Goal: Task Accomplishment & Management: Complete application form

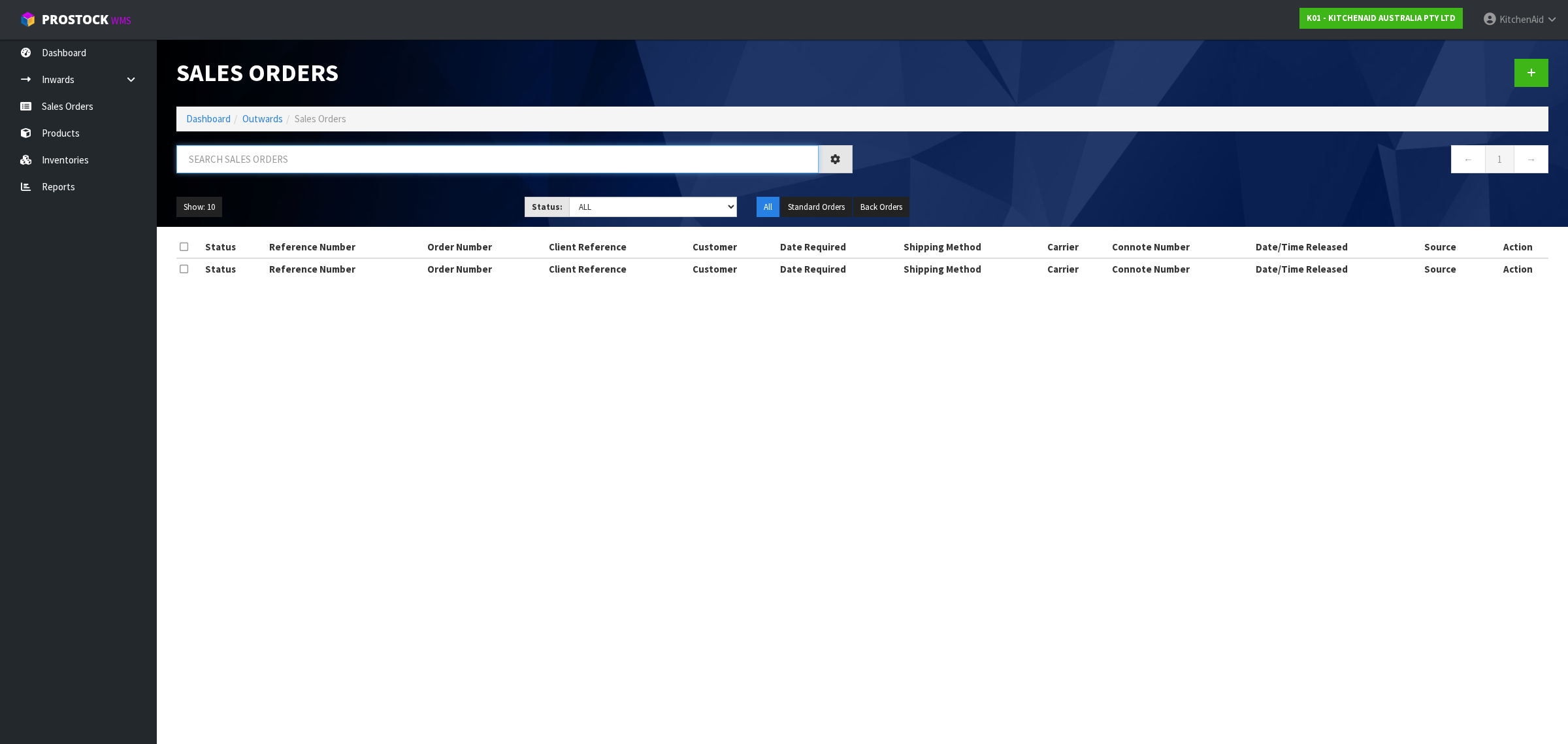
click at [301, 164] on input "text" at bounding box center [498, 159] width 642 height 28
paste input "0000011653"
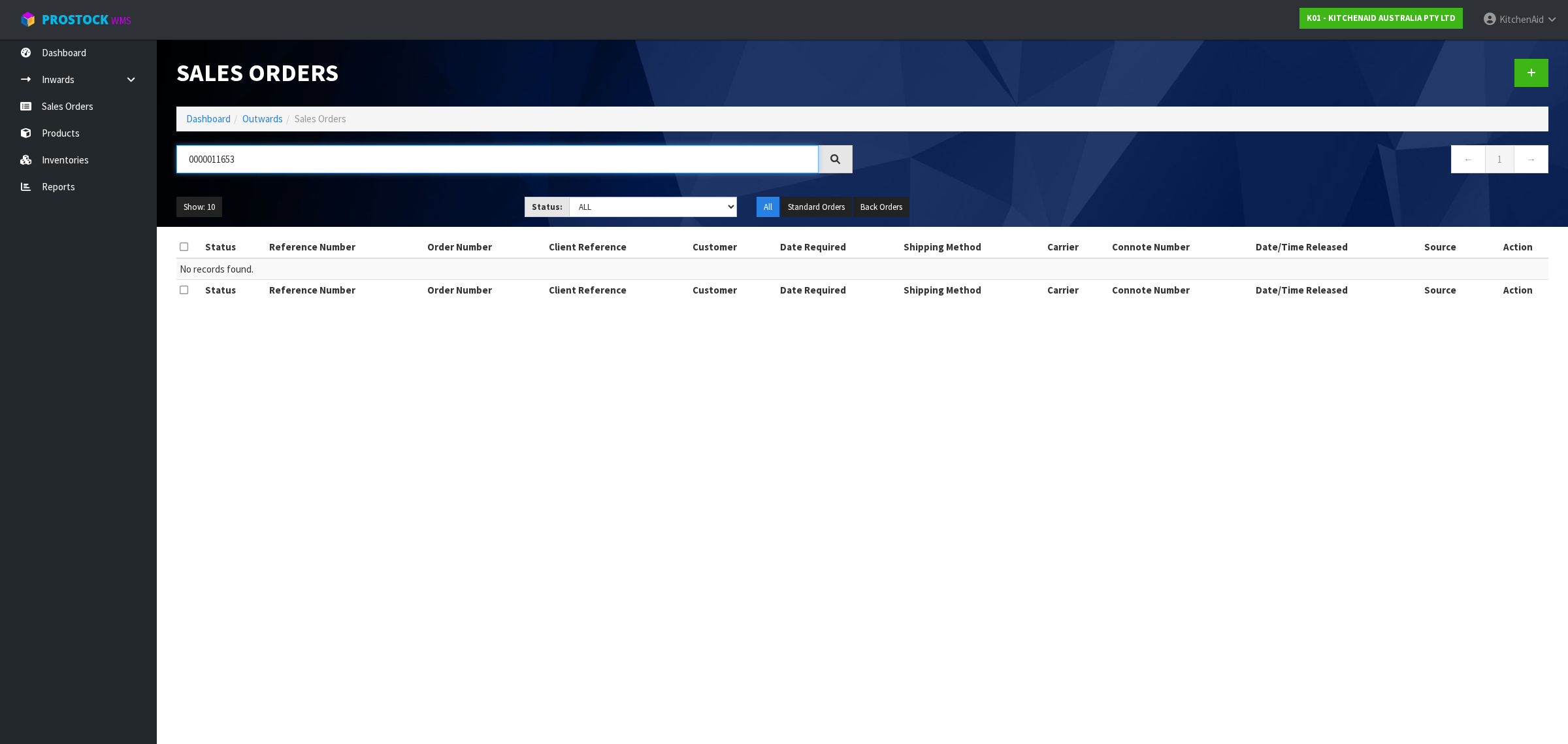
type input "0000011653"
click at [1527, 60] on link at bounding box center [1532, 73] width 34 height 28
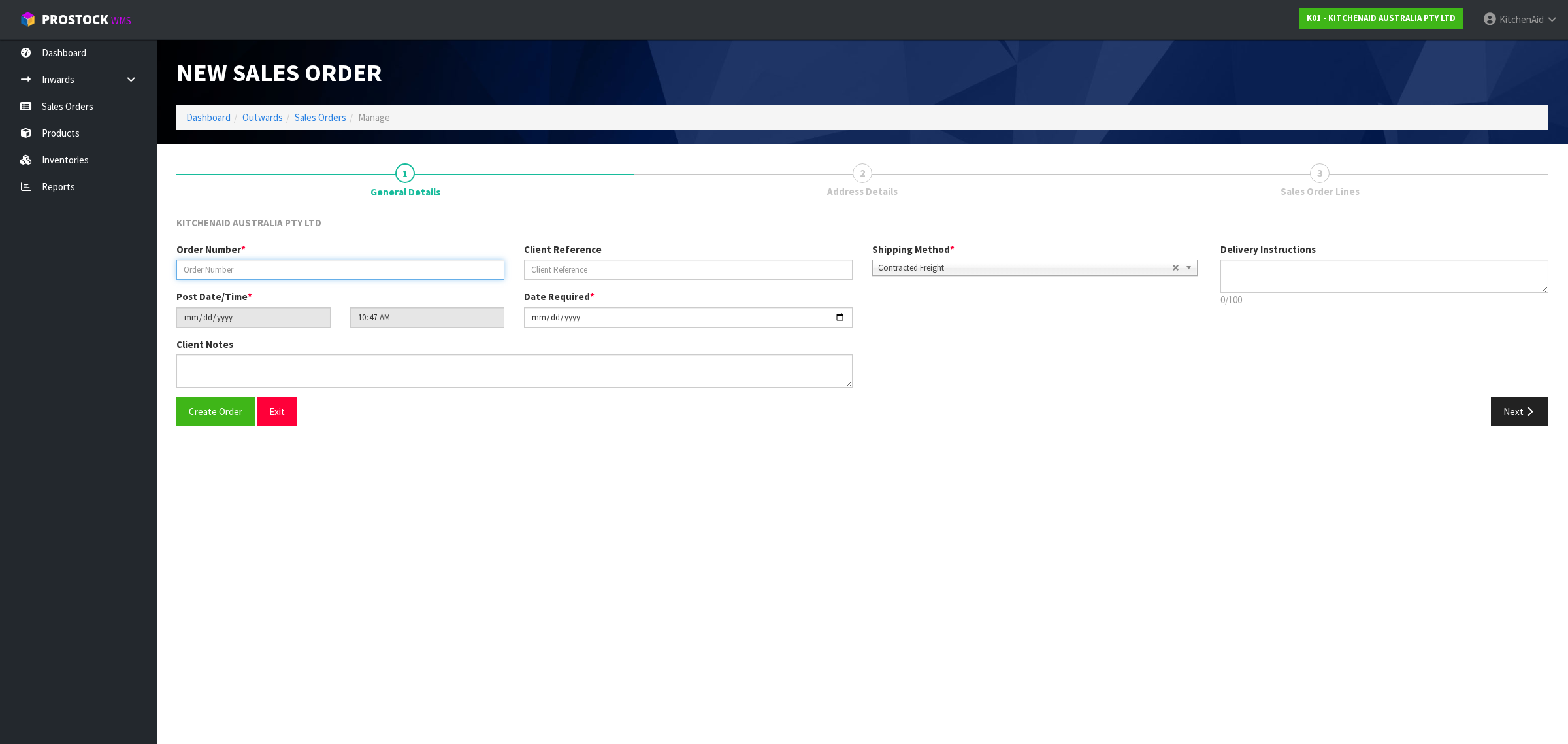
click at [230, 272] on input "text" at bounding box center [340, 270] width 328 height 20
paste input "0000011653"
type input "0000011653"
click at [726, 268] on input "text" at bounding box center [688, 270] width 328 height 20
paste input "KAAA-28921"
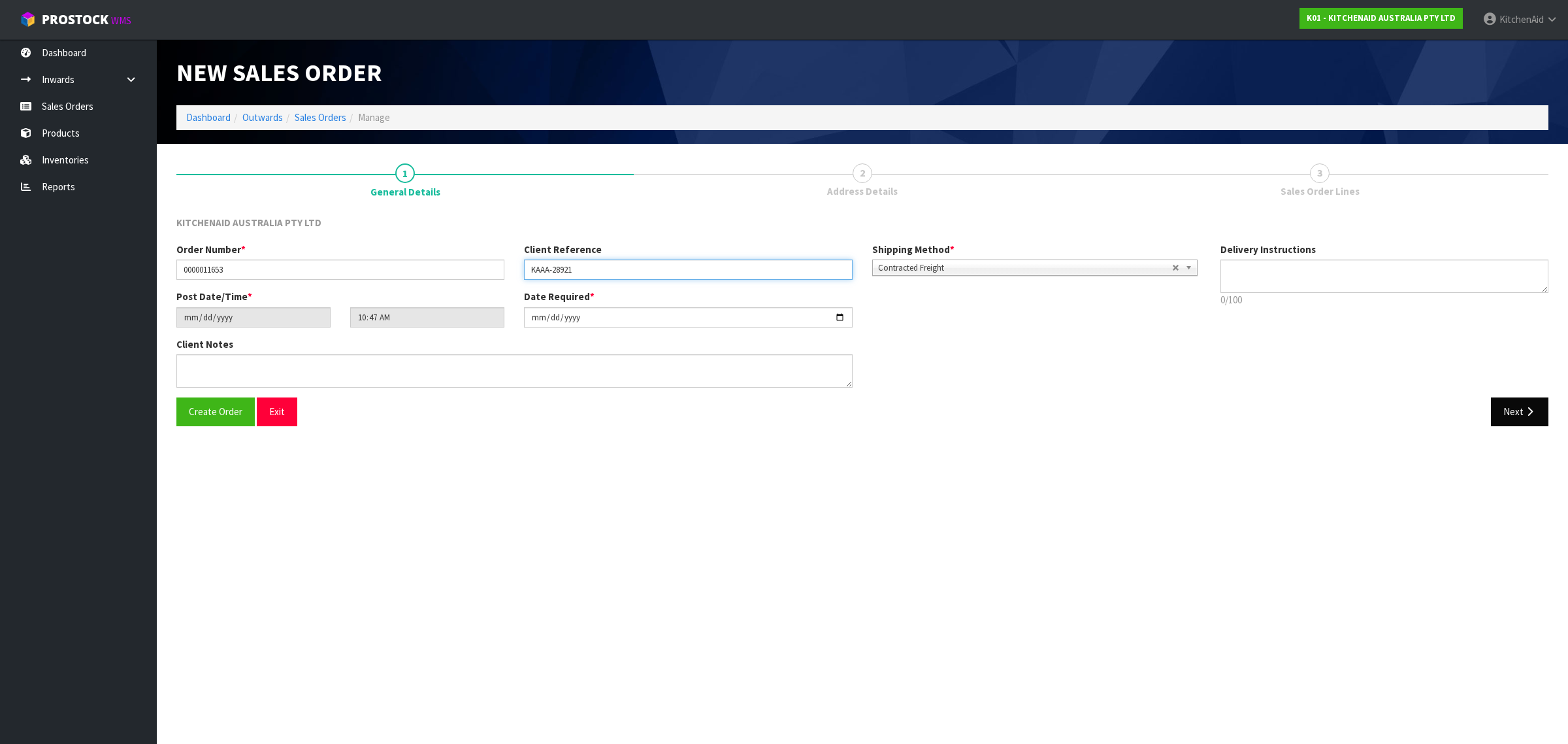
type input "KAAA-28921"
click at [1510, 413] on button "Next" at bounding box center [1520, 411] width 58 height 28
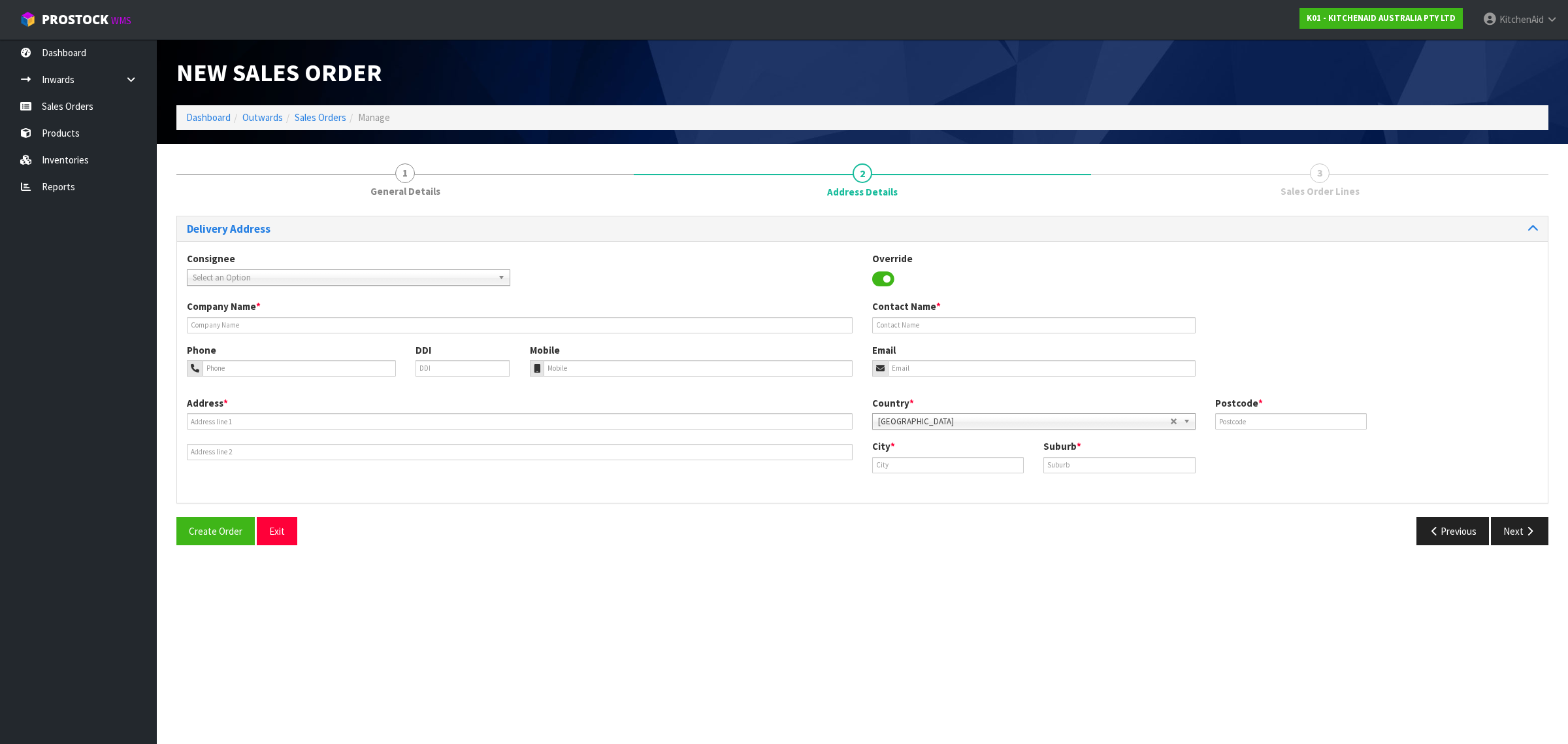
click at [976, 315] on div "Contact Name *" at bounding box center [1034, 316] width 343 height 33
click at [975, 329] on input "text" at bounding box center [1034, 325] width 323 height 16
paste input "[PERSON_NAME]"
type input "[PERSON_NAME]"
click at [1025, 365] on input "email" at bounding box center [1042, 368] width 308 height 16
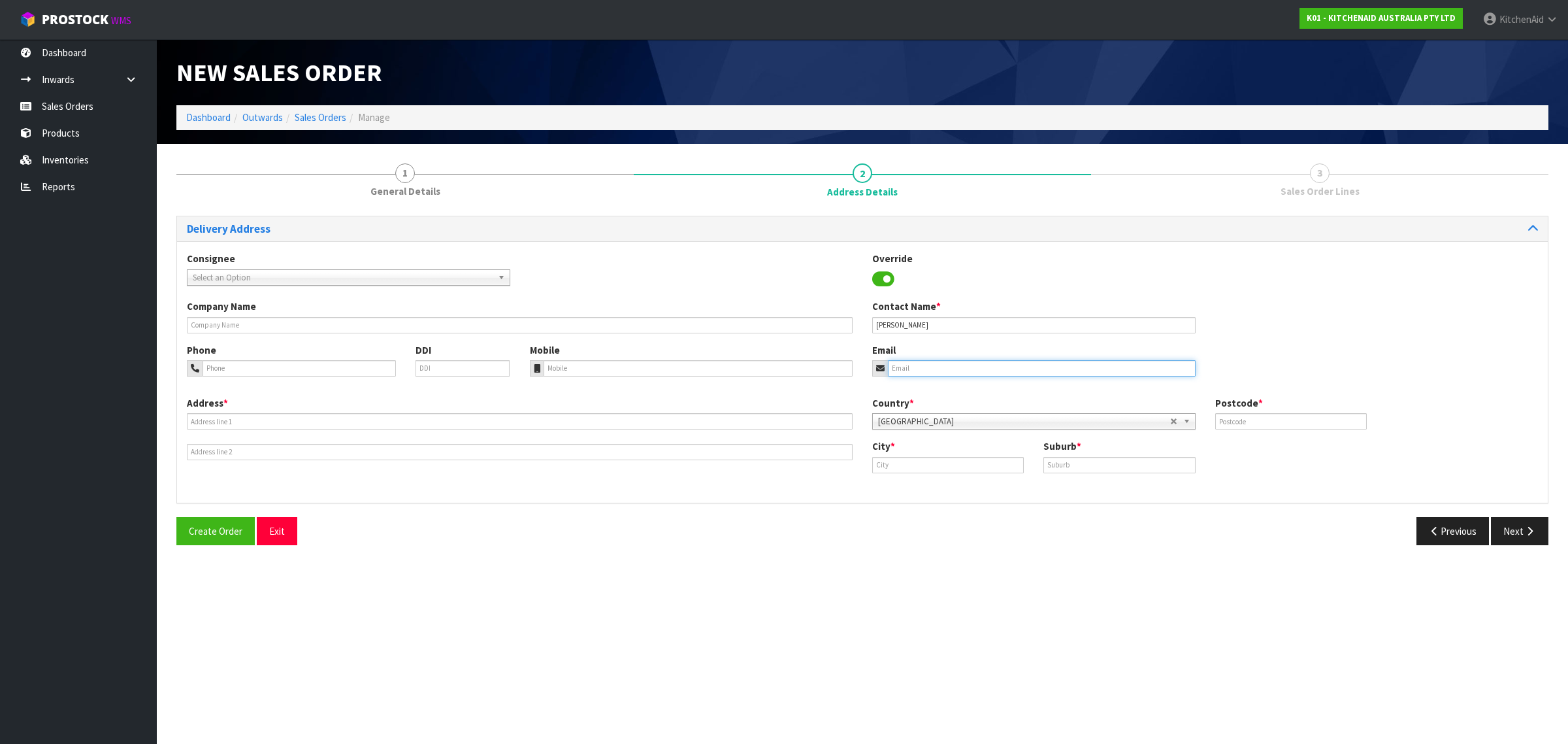
paste input "[EMAIL_ADDRESS][PERSON_NAME][DOMAIN_NAME]"
type input "[EMAIL_ADDRESS][PERSON_NAME][DOMAIN_NAME]"
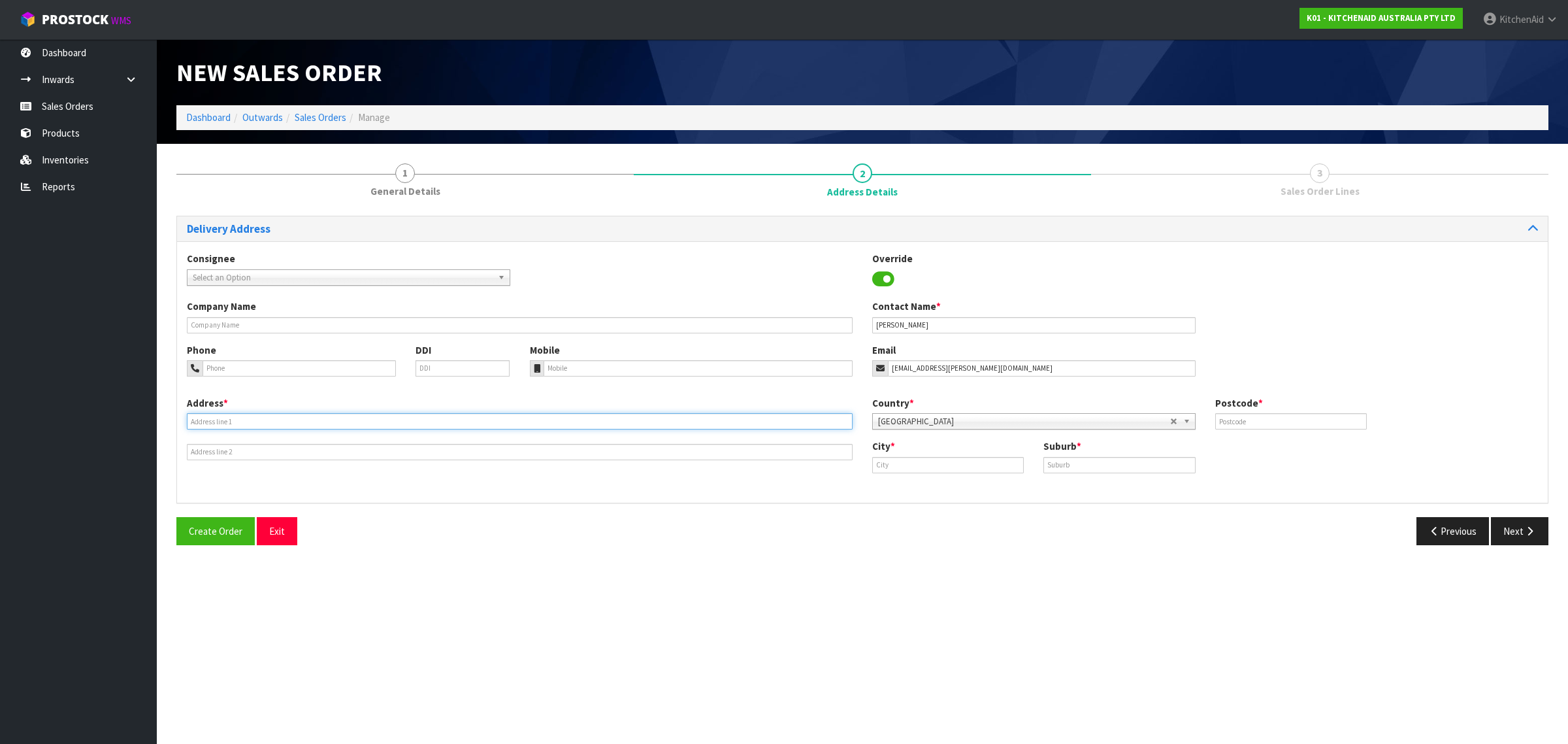
click at [346, 420] on input "text" at bounding box center [519, 421] width 666 height 16
paste input "[STREET_ADDRESS]"
click at [314, 425] on input "[STREET_ADDRESS]" at bounding box center [519, 421] width 666 height 16
click at [314, 424] on input "[STREET_ADDRESS]" at bounding box center [519, 421] width 666 height 16
type input "[GEOGRAPHIC_DATA] [PERSON_NAME]"
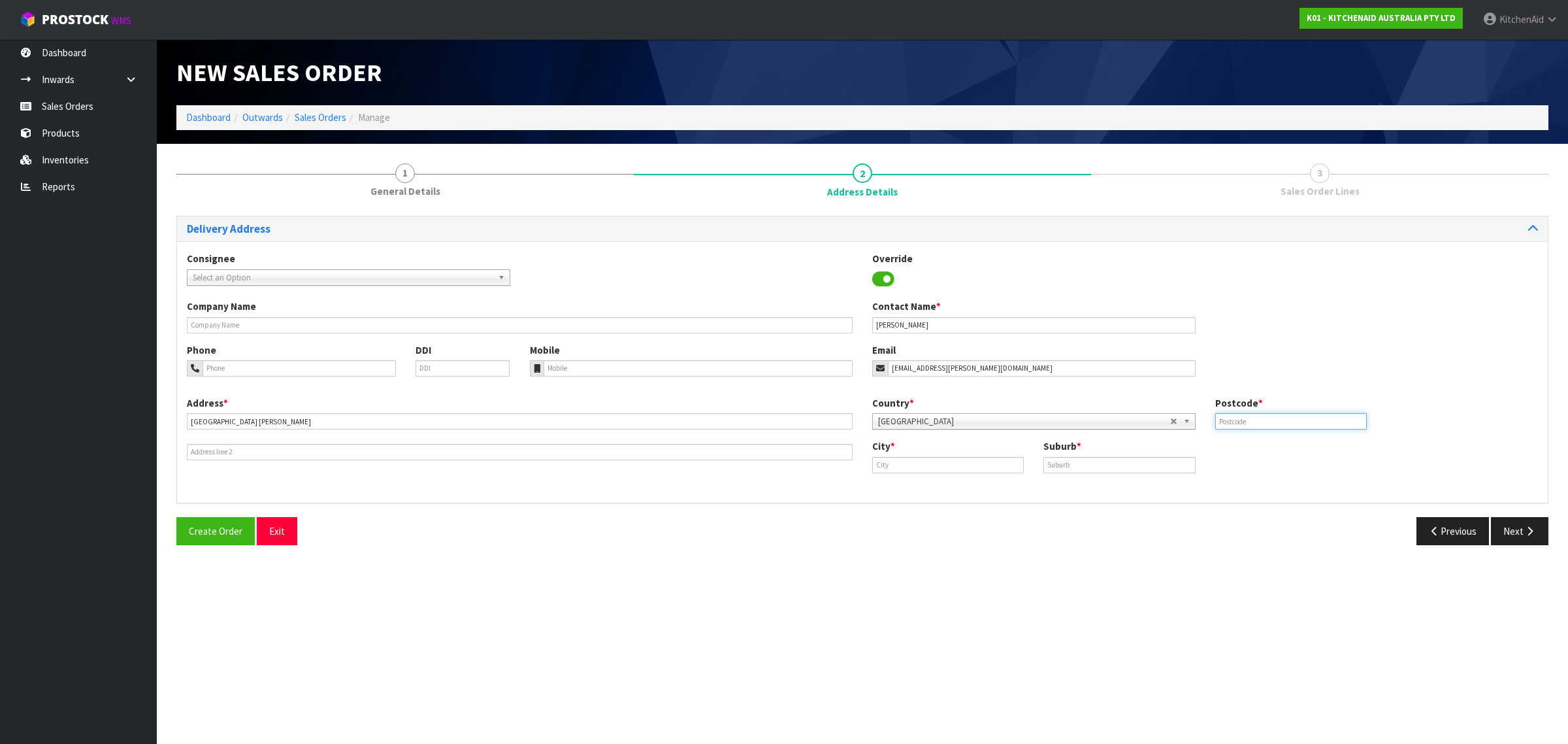
click at [1256, 413] on input "text" at bounding box center [1291, 421] width 151 height 16
paste input "3225"
type input "3225"
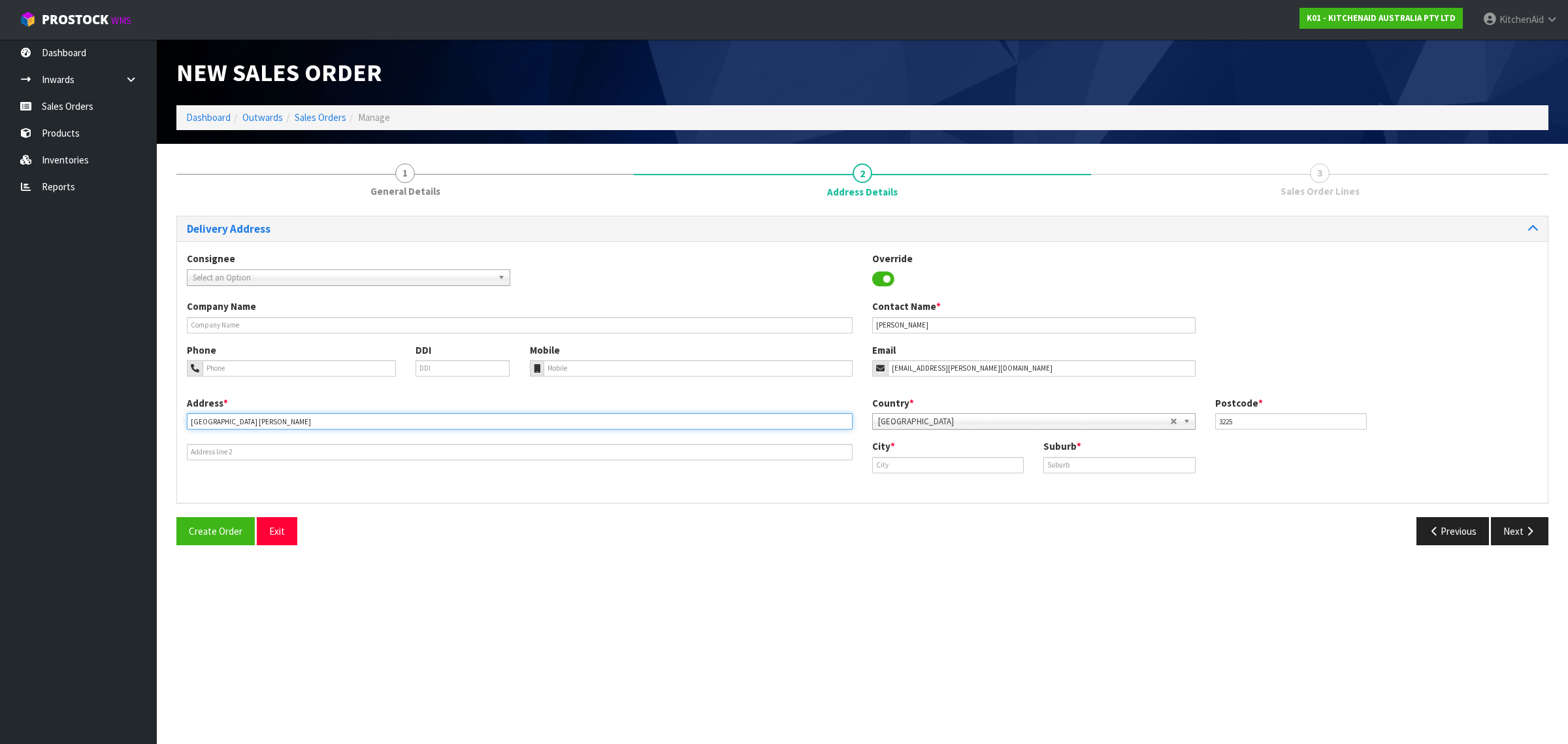
click at [296, 423] on input "[GEOGRAPHIC_DATA] [PERSON_NAME]" at bounding box center [519, 421] width 666 height 16
type input "[GEOGRAPHIC_DATA]"
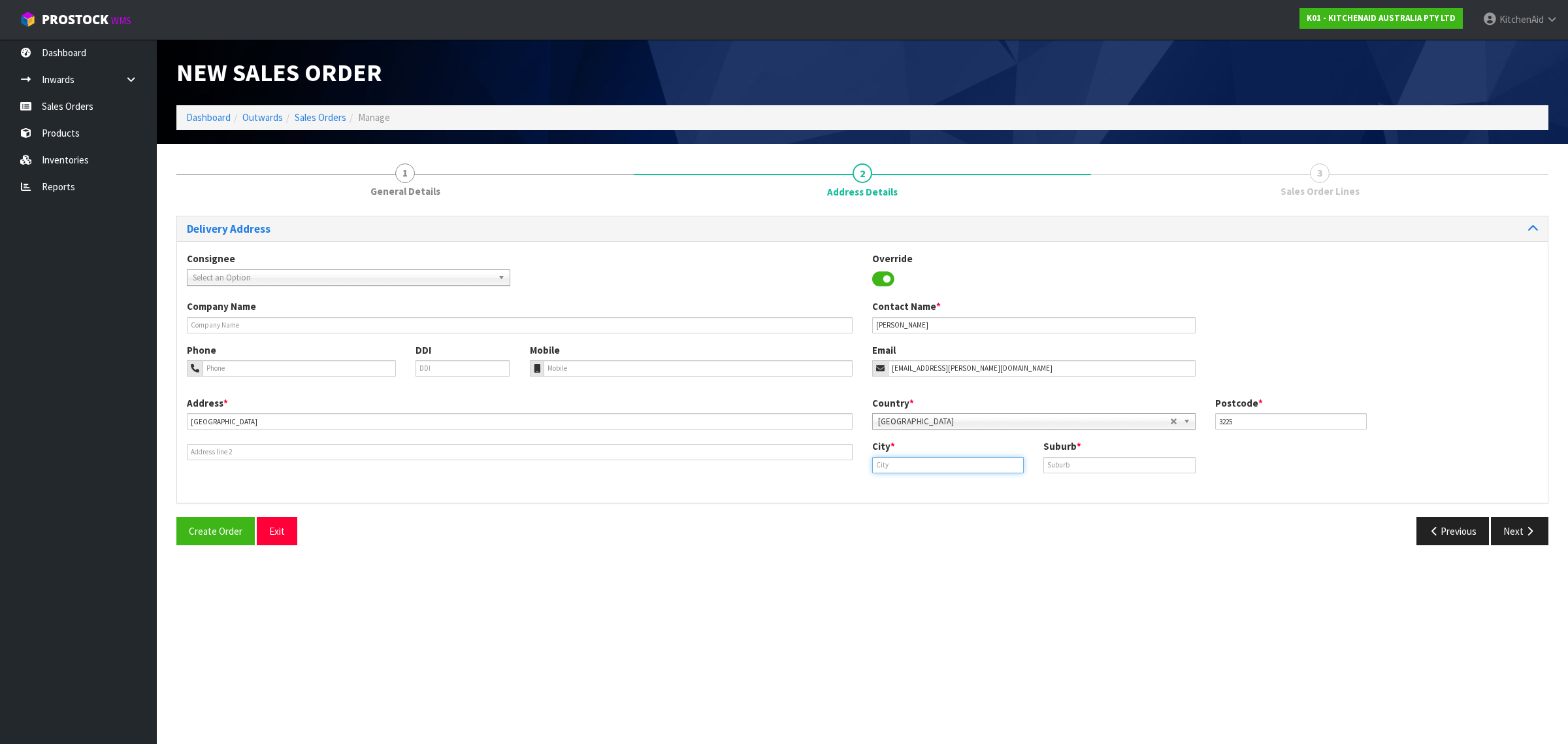
click at [899, 463] on input "text" at bounding box center [948, 465] width 151 height 16
paste input "WAIKATO"
type input "W"
click at [931, 484] on link "Rag lan" at bounding box center [925, 487] width 103 height 18
type input "Raglan"
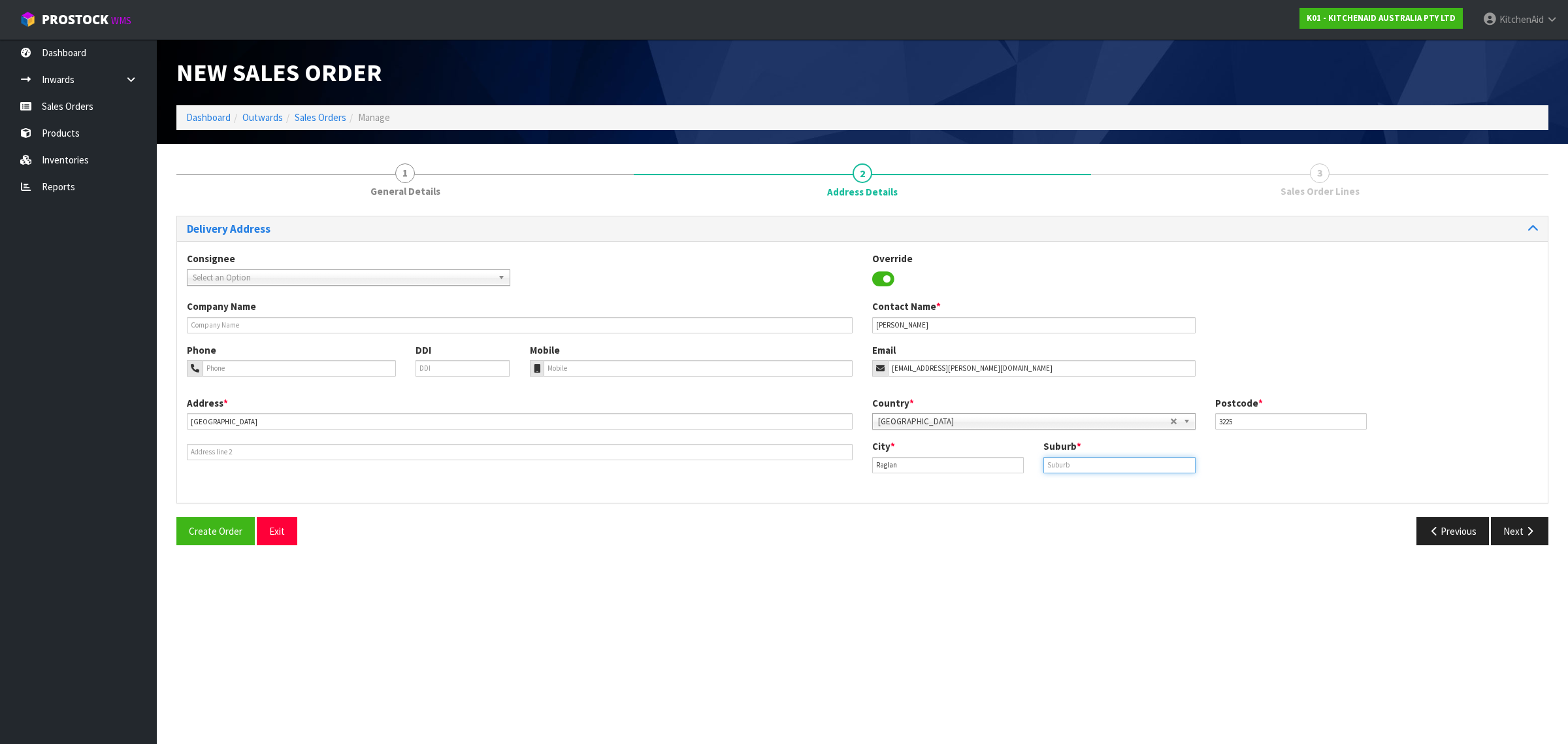
click at [1106, 468] on input "text" at bounding box center [1119, 465] width 151 height 16
paste input "WAIKATO"
type input "WAIKATO"
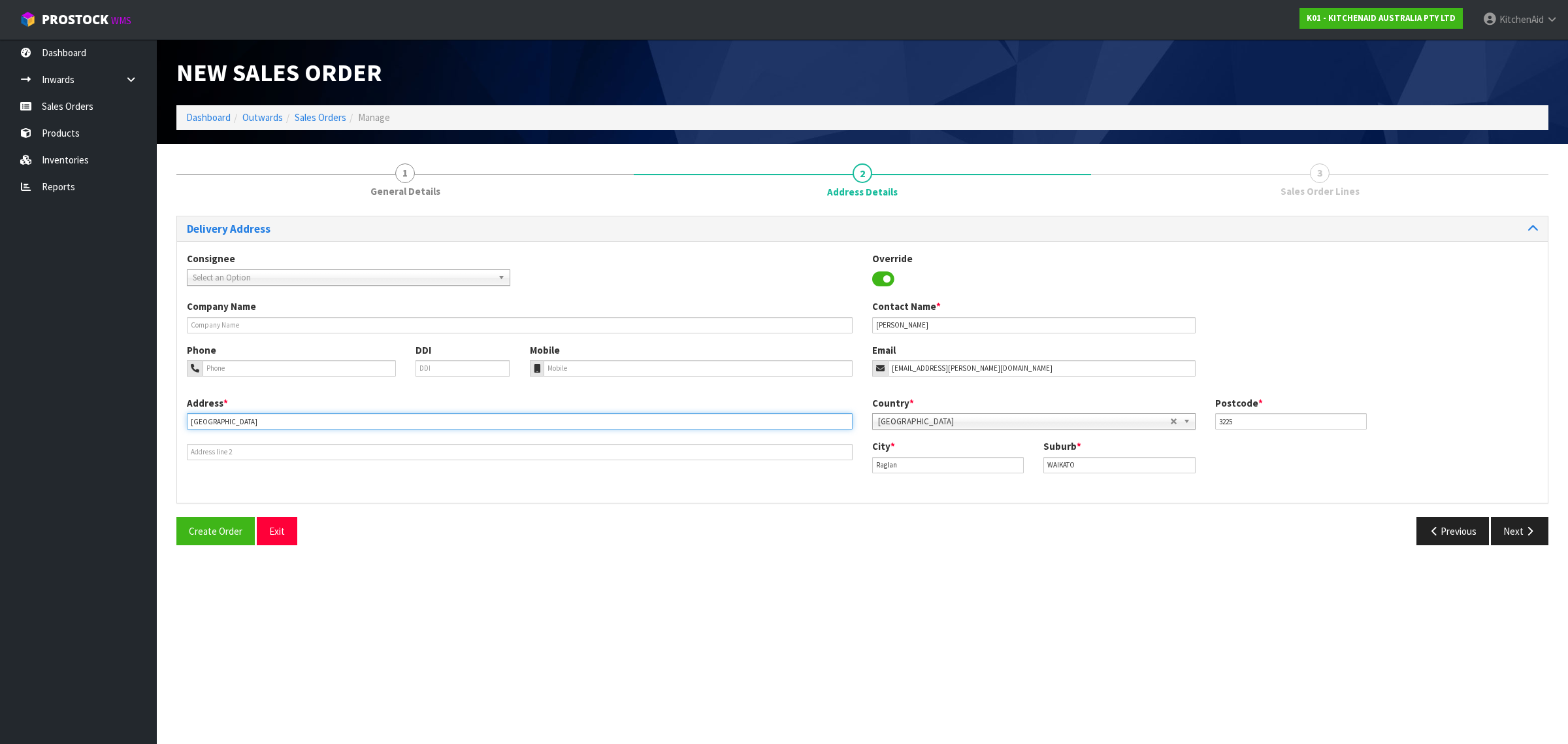
click at [286, 421] on input "[GEOGRAPHIC_DATA]" at bounding box center [519, 421] width 666 height 16
type input "[GEOGRAPHIC_DATA]"
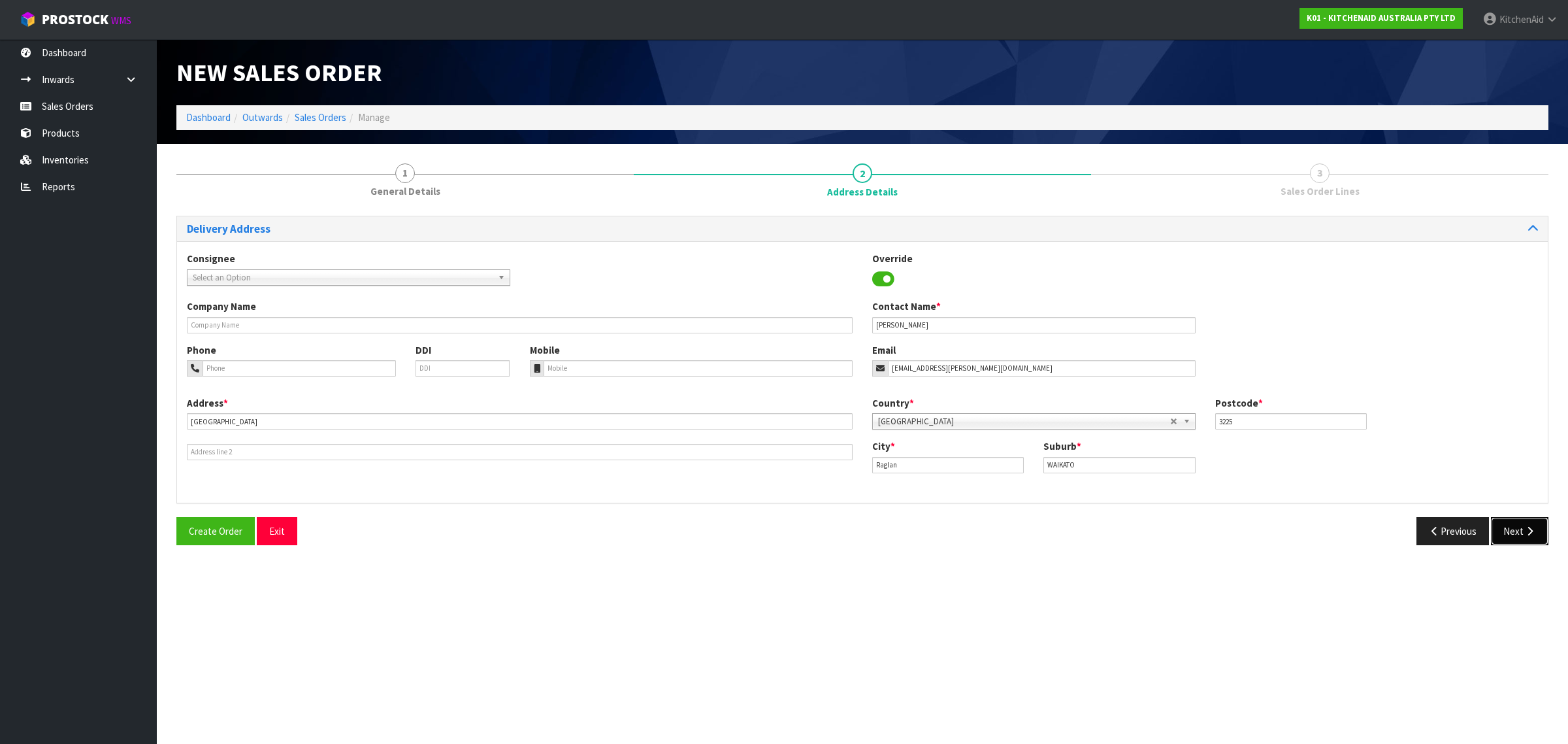
click at [1525, 535] on icon "button" at bounding box center [1530, 531] width 12 height 10
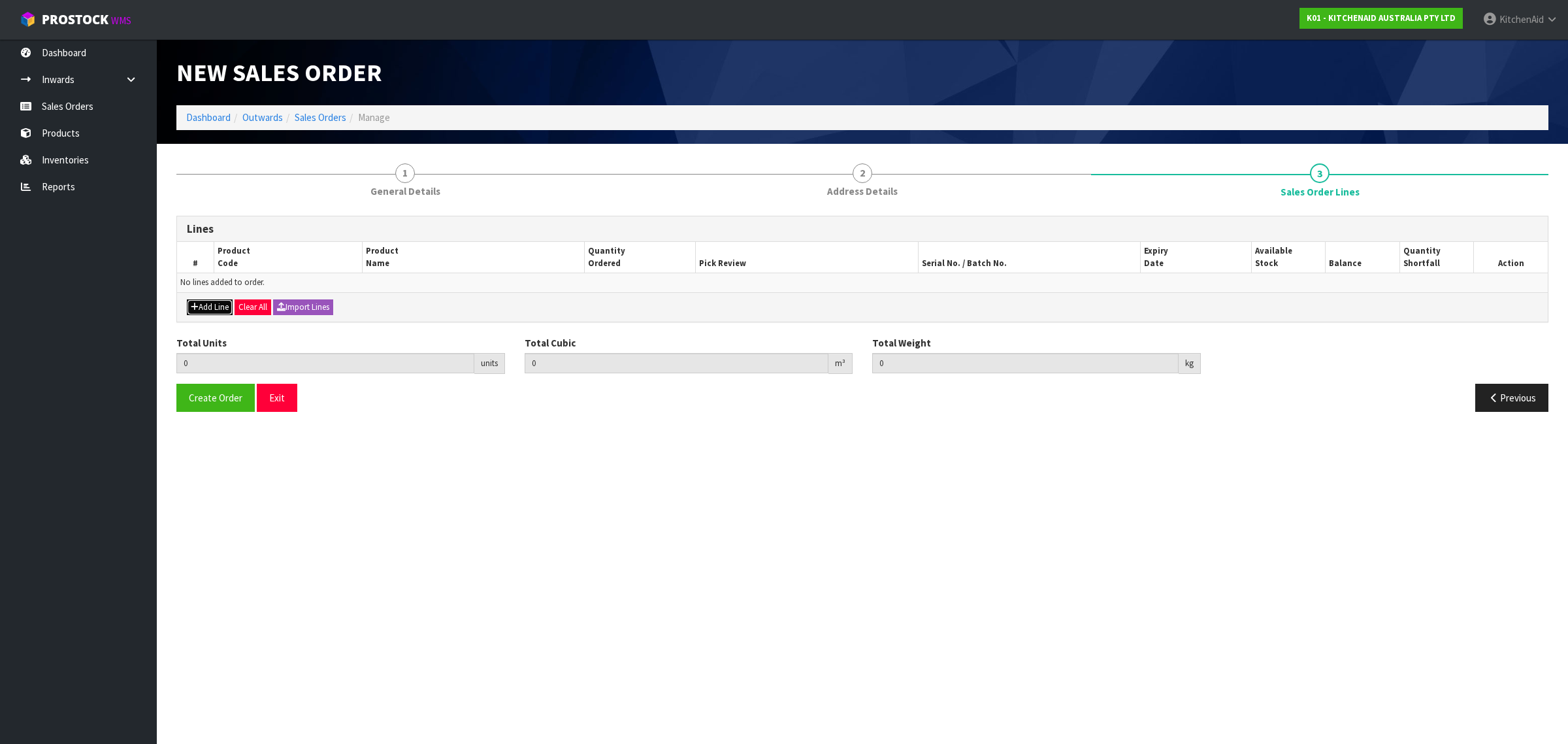
click at [187, 305] on button "Add Line" at bounding box center [209, 307] width 45 height 16
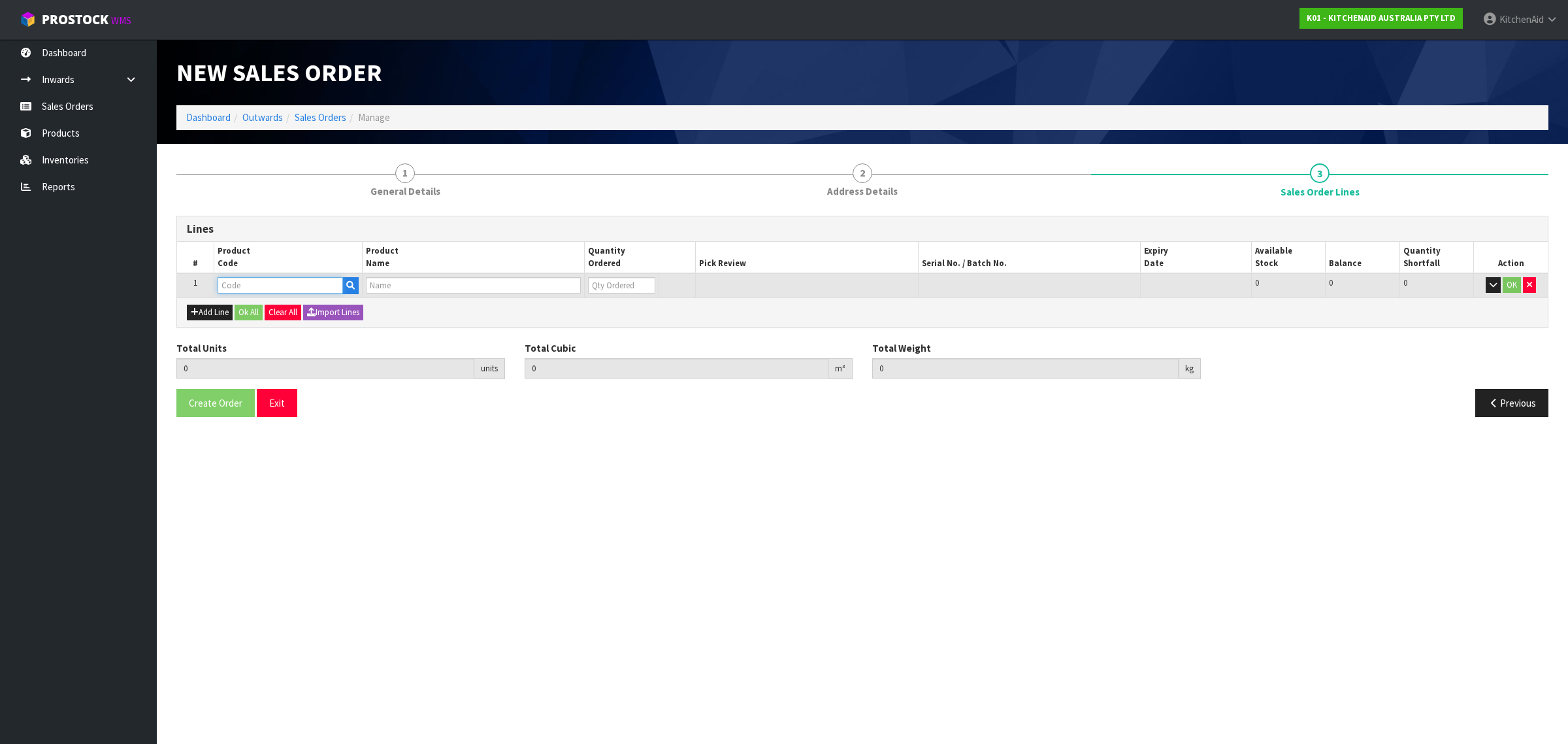
click at [279, 283] on input "text" at bounding box center [280, 285] width 126 height 16
paste input "5KSM192XDAAG"
type input "5KSM192XDAAG"
type input "0.000000"
type input "0.000"
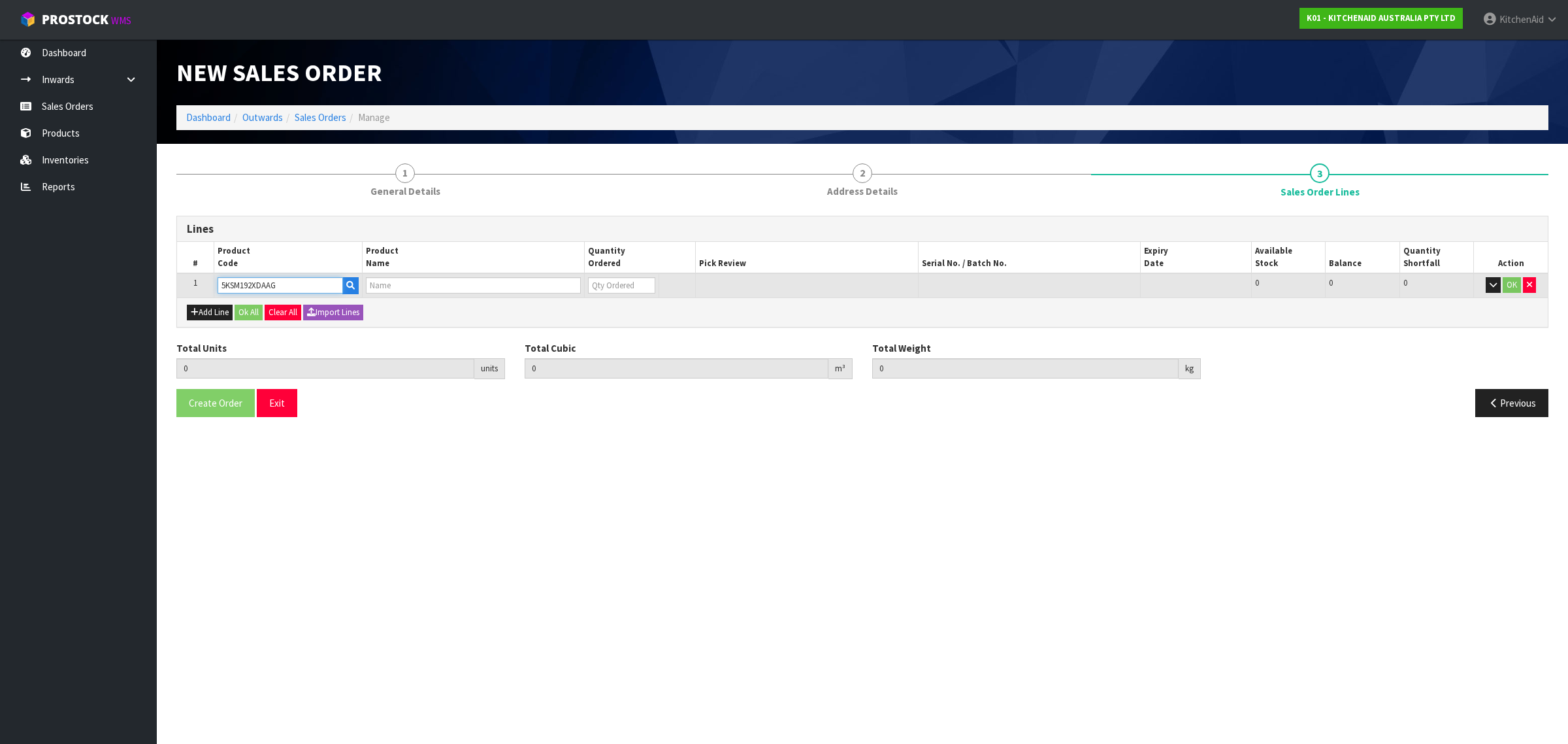
type input "KSM192 AGAVE MIXER"
type input "0"
type input "5KSM192XDAAG"
type input "1"
type input "0.052374"
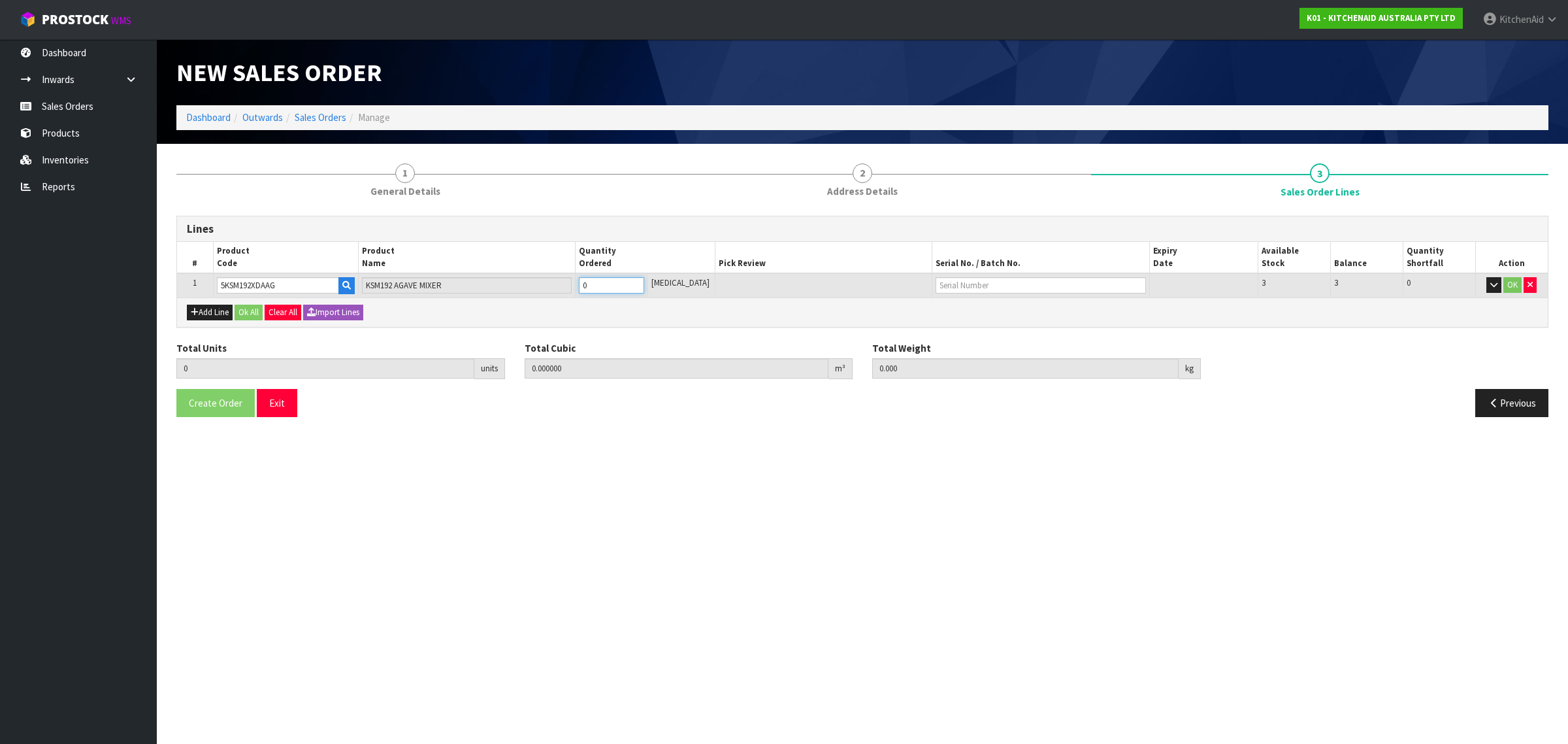
type input "11.5"
type input "1"
click at [644, 283] on input "1" at bounding box center [612, 285] width 65 height 16
click at [247, 309] on button "Ok All" at bounding box center [248, 312] width 28 height 16
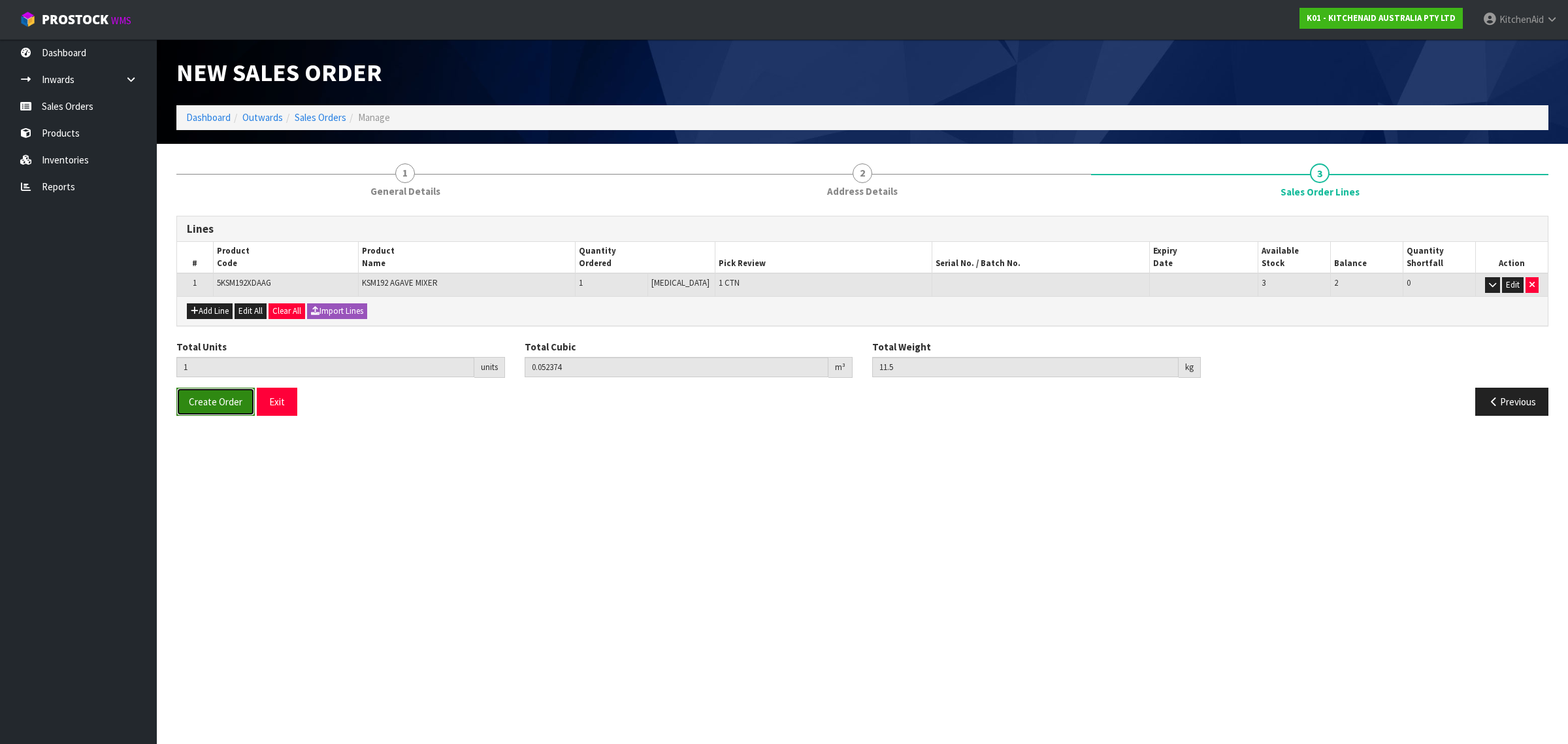
click at [206, 409] on button "Create Order" at bounding box center [215, 402] width 78 height 28
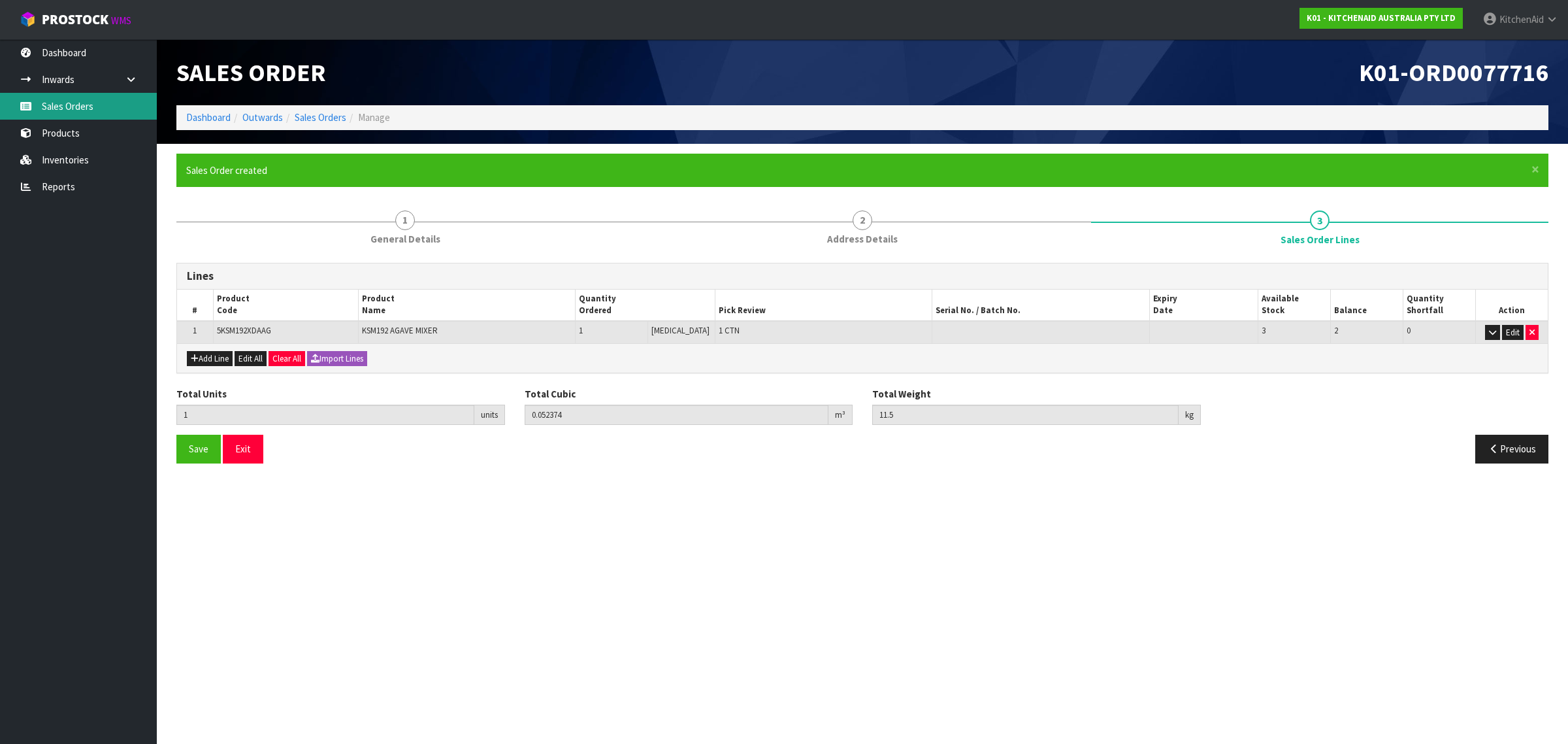
click at [66, 98] on link "Sales Orders" at bounding box center [78, 106] width 157 height 26
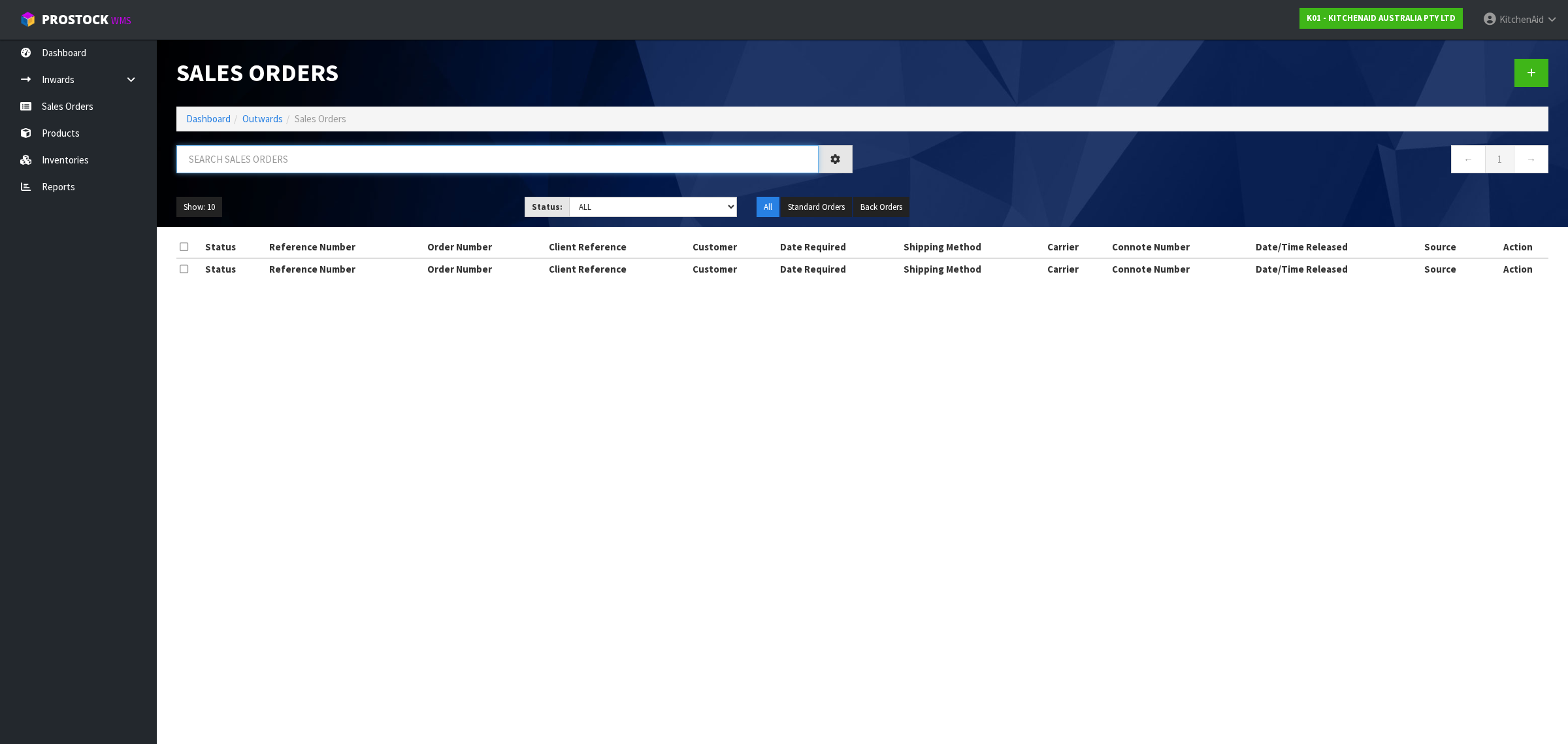
click at [222, 160] on input "text" at bounding box center [498, 159] width 642 height 28
paste input "0206682267"
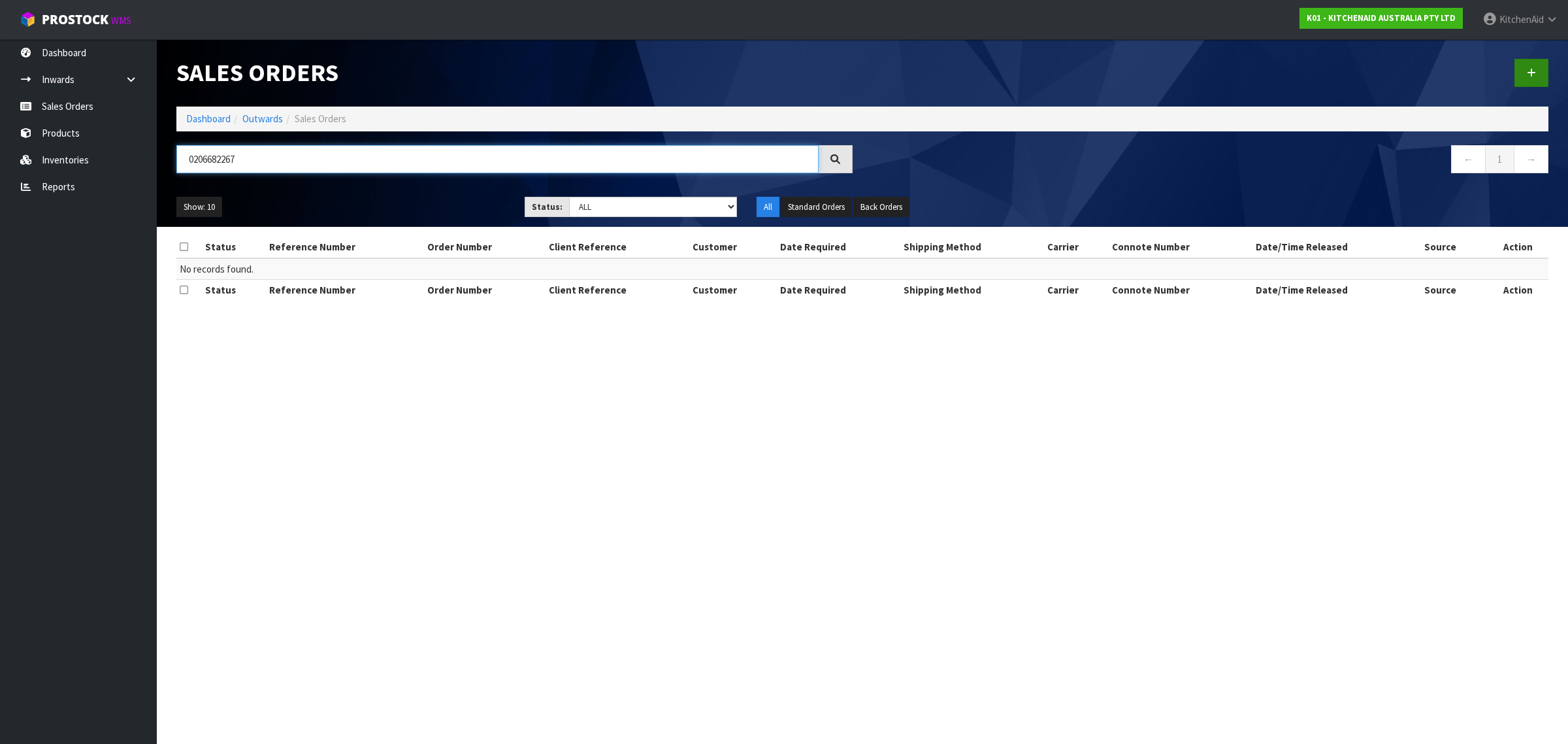
type input "0206682267"
click at [1524, 74] on link at bounding box center [1532, 73] width 34 height 28
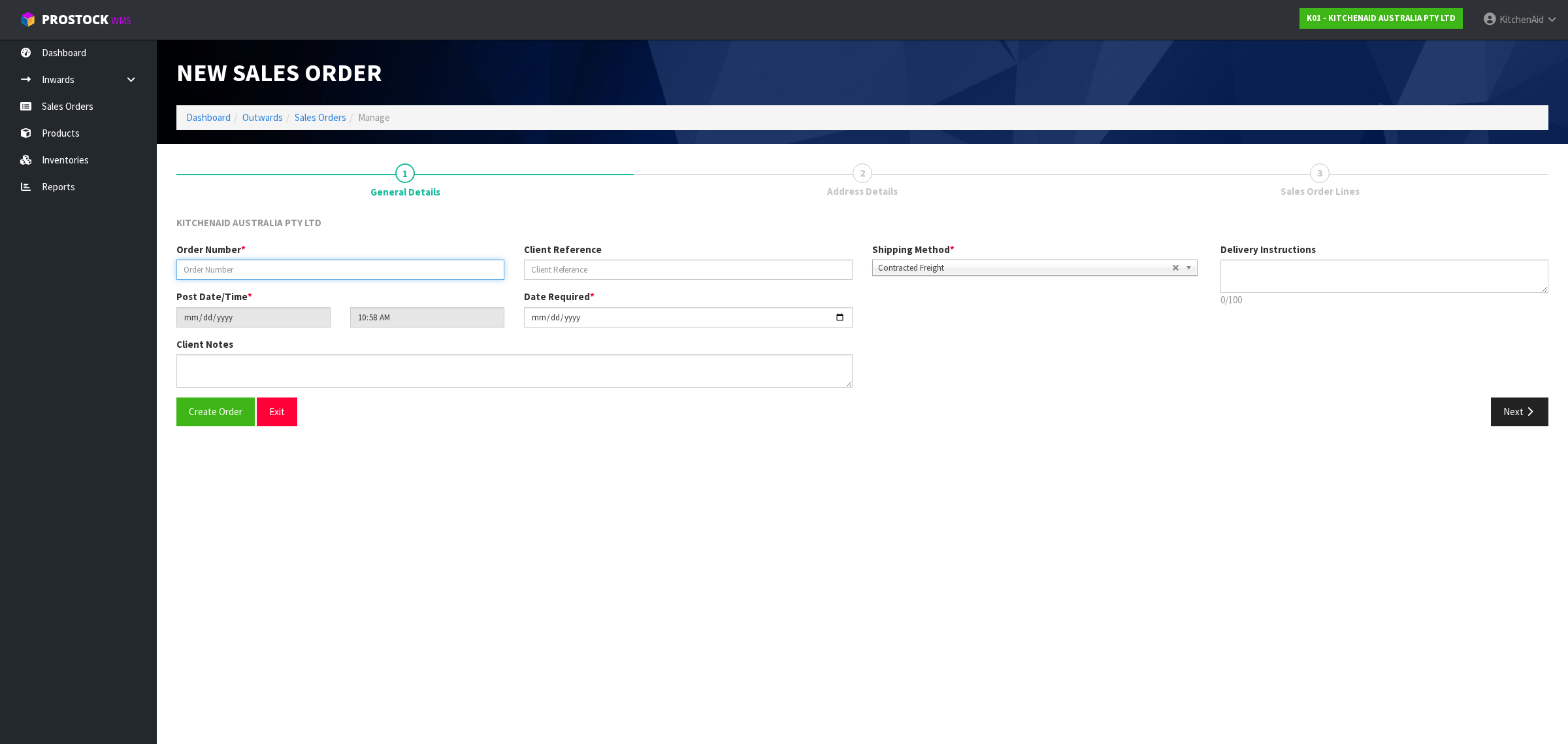
click at [379, 264] on input "text" at bounding box center [340, 270] width 328 height 20
paste input "0206682267"
type input "0206682267"
click at [735, 274] on input "text" at bounding box center [688, 270] width 328 height 20
paste input "KA-21632"
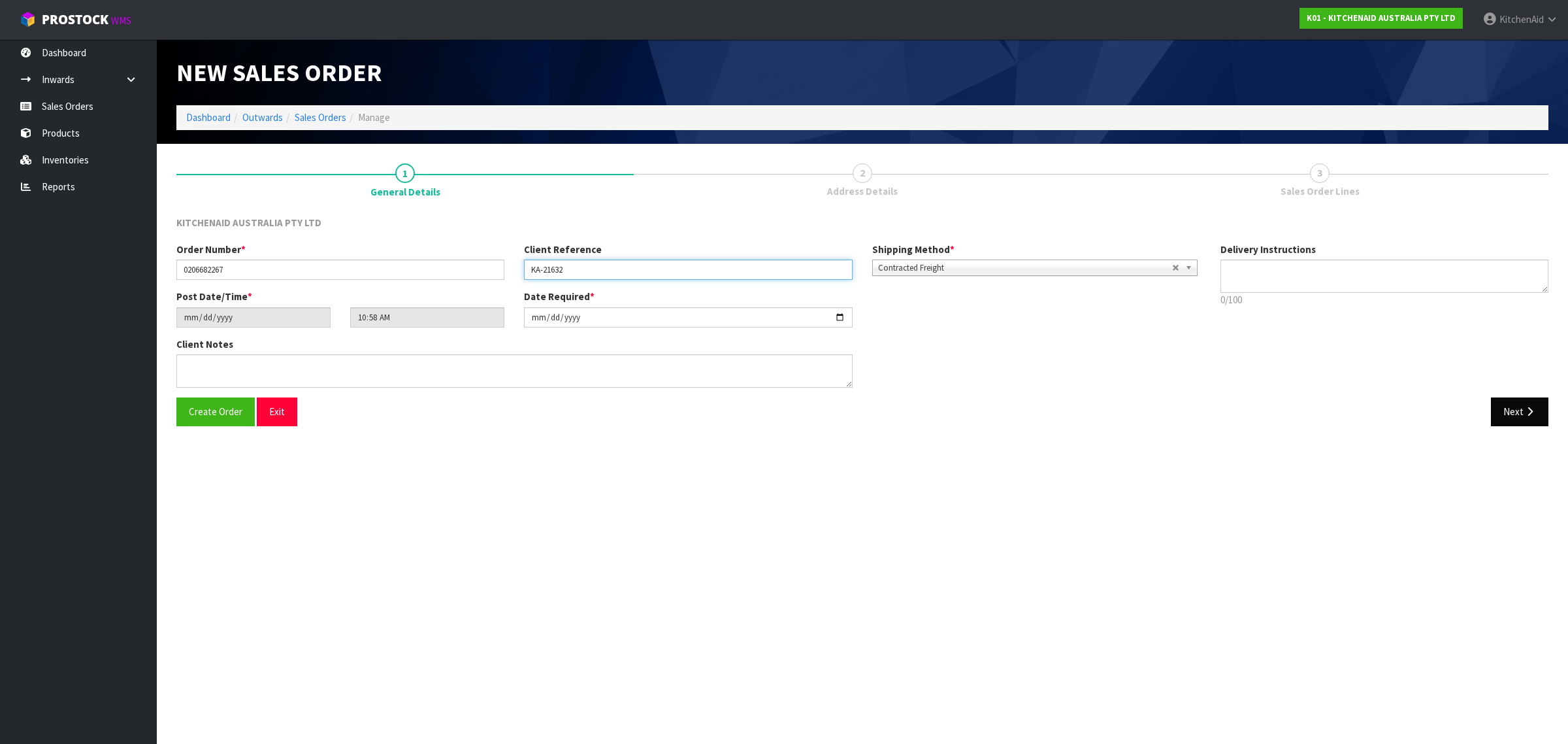
type input "KA-21632"
drag, startPoint x: 1527, startPoint y: 406, endPoint x: 1468, endPoint y: 394, distance: 60.2
click at [1528, 406] on button "Next" at bounding box center [1520, 411] width 58 height 28
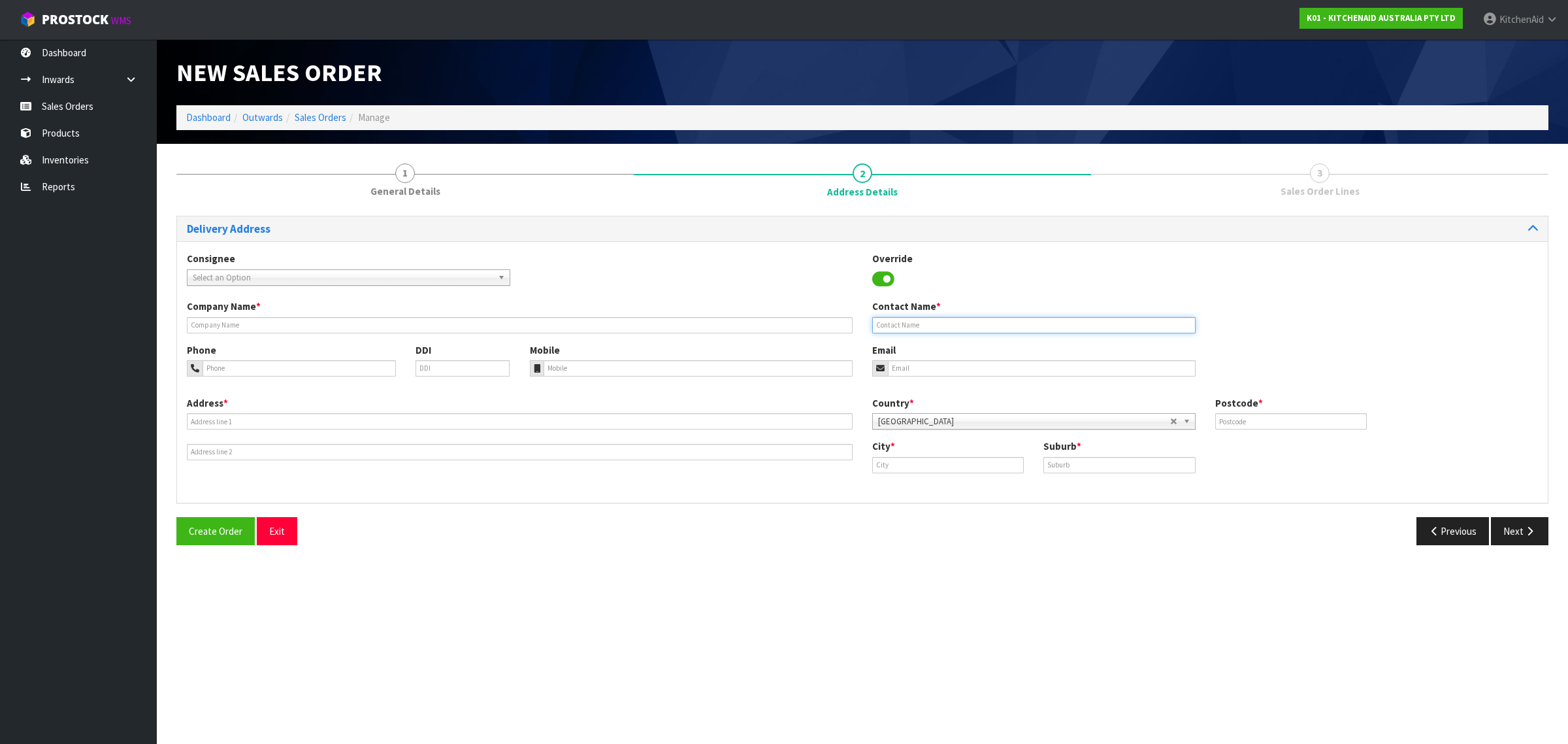
click at [1000, 324] on input "text" at bounding box center [1034, 325] width 323 height 16
paste input "[PERSON_NAME]"
type input "[PERSON_NAME]"
click at [1083, 373] on input "email" at bounding box center [1042, 368] width 308 height 16
paste input "[EMAIL_ADDRESS][DOMAIN_NAME]"
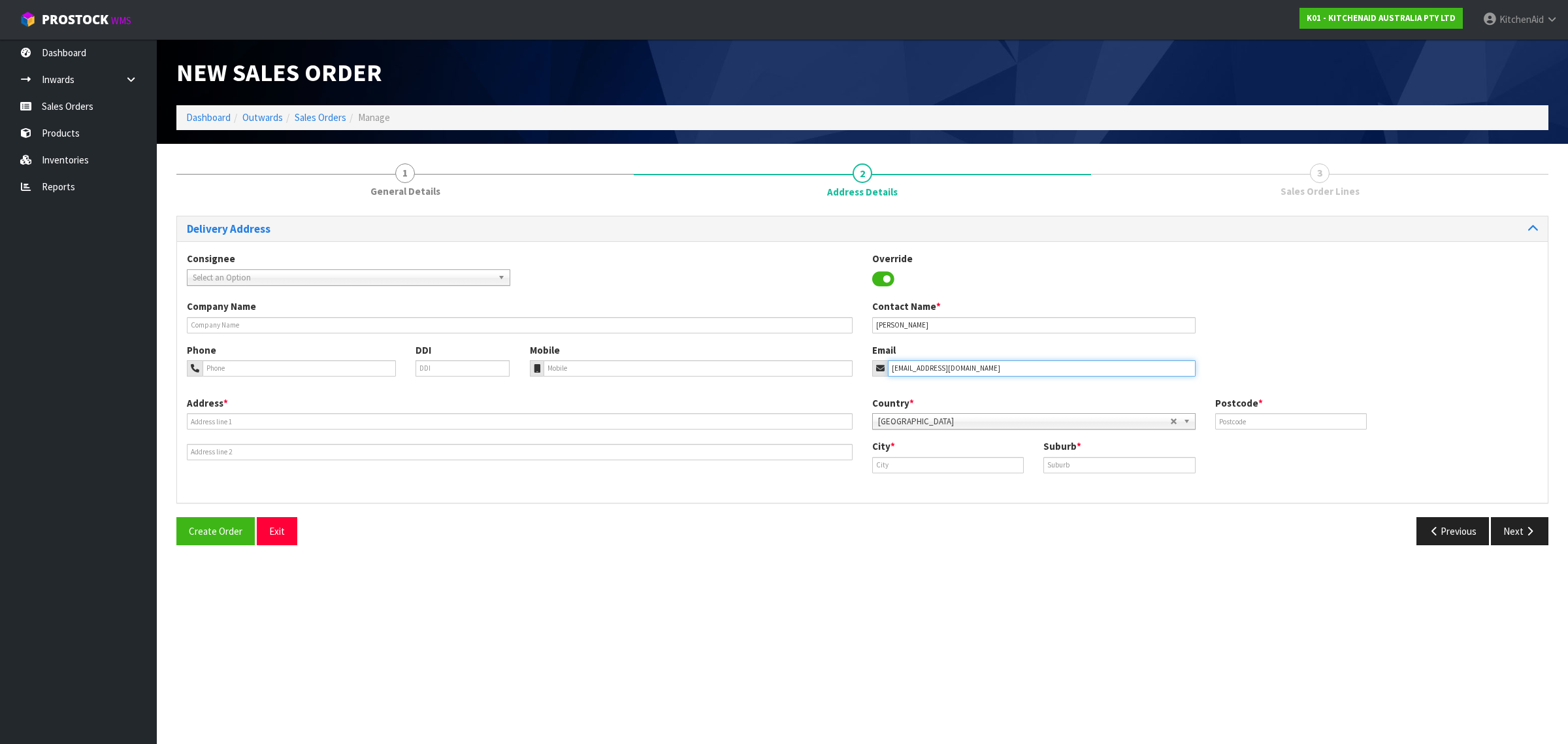
type input "[EMAIL_ADDRESS][DOMAIN_NAME]"
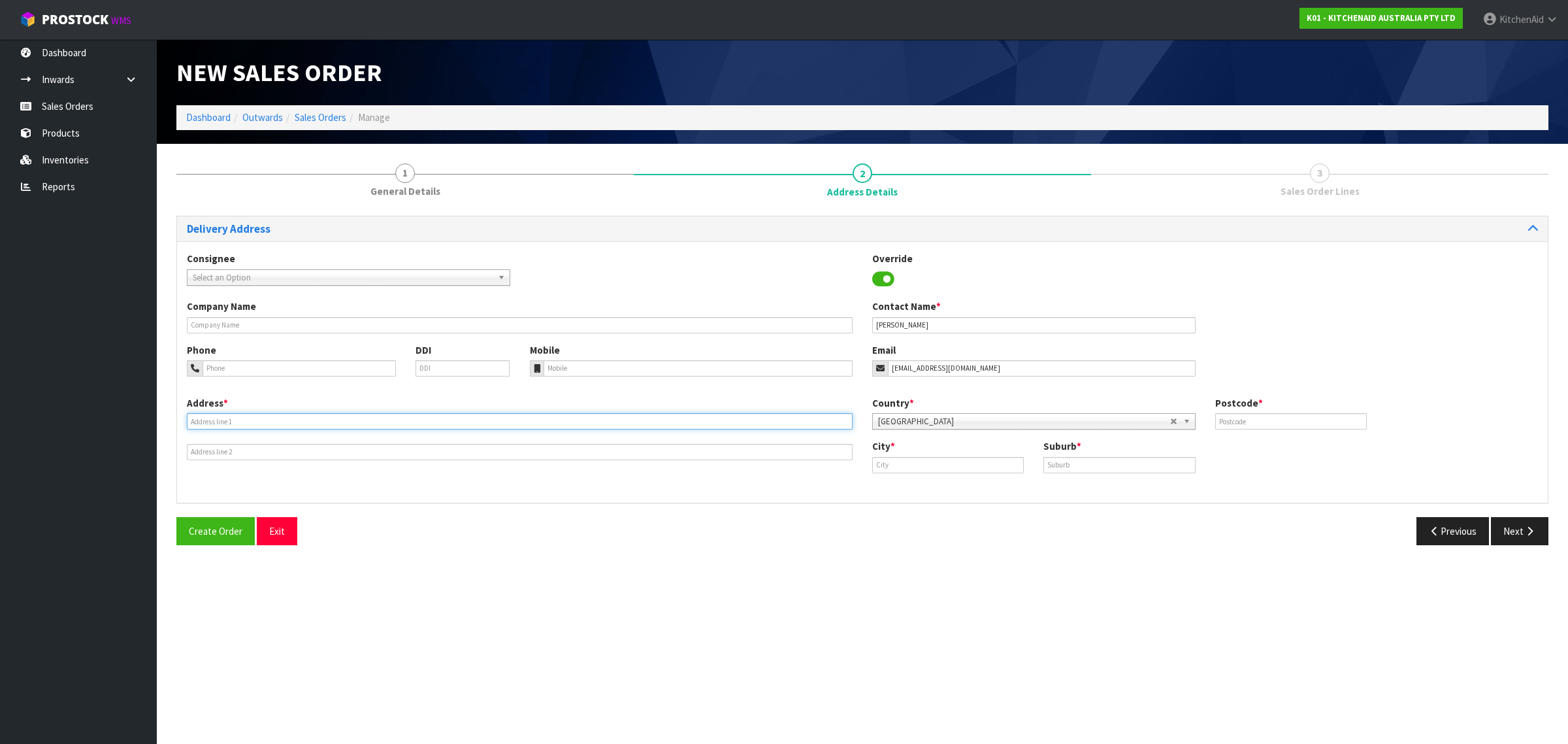
click at [325, 423] on input "text" at bounding box center [519, 421] width 666 height 16
paste input "[STREET_ADDRESS][PERSON_NAME]"
click at [397, 417] on input "[STREET_ADDRESS][PERSON_NAME]" at bounding box center [519, 421] width 666 height 16
drag, startPoint x: 397, startPoint y: 417, endPoint x: 426, endPoint y: 419, distance: 29.1
click at [400, 417] on input "[STREET_ADDRESS][PERSON_NAME]" at bounding box center [519, 421] width 666 height 16
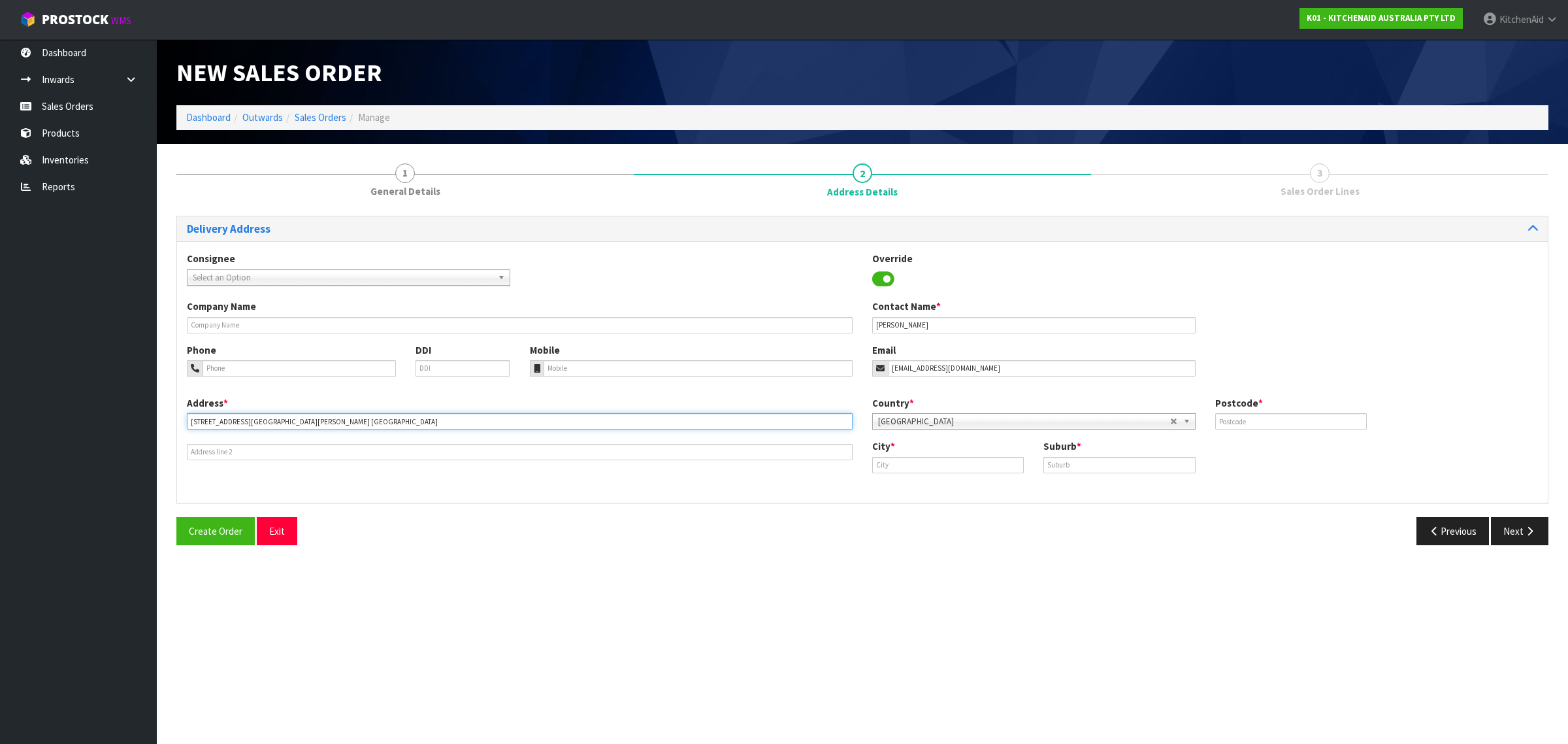
type input "[STREET_ADDRESS][GEOGRAPHIC_DATA][PERSON_NAME] [GEOGRAPHIC_DATA]"
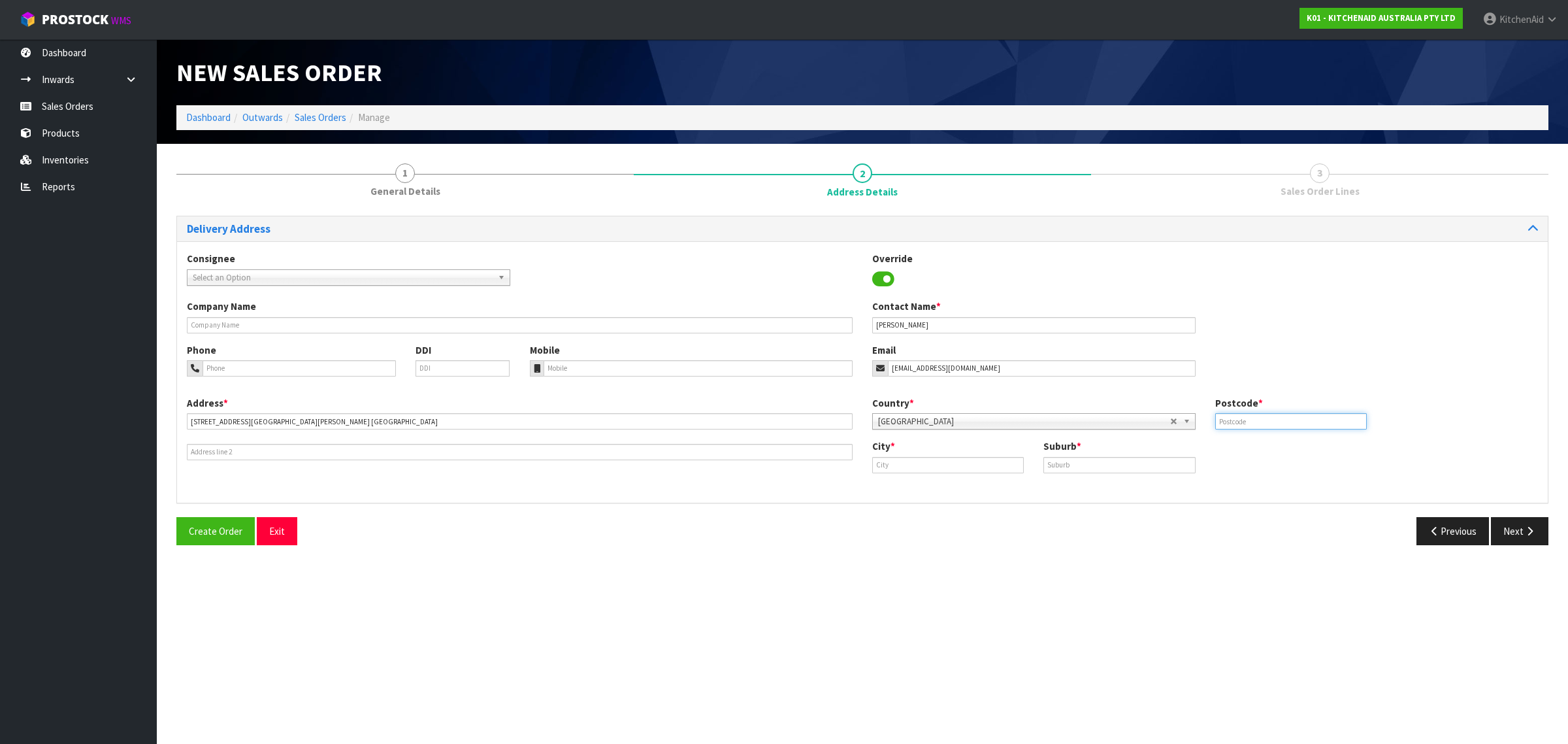
click at [1268, 422] on input "text" at bounding box center [1291, 421] width 151 height 16
paste input "3434"
type input "3434"
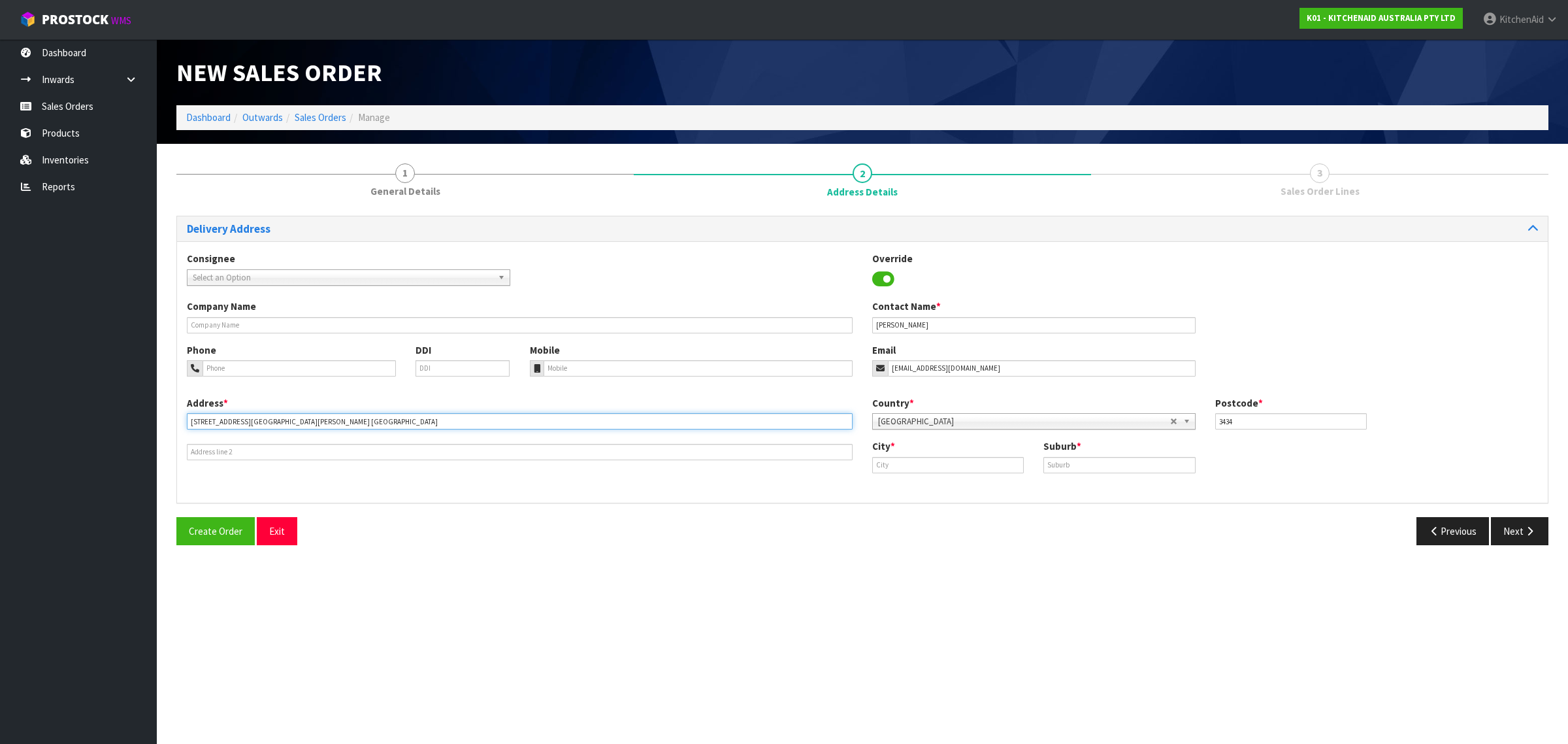
click at [343, 420] on input "[STREET_ADDRESS][GEOGRAPHIC_DATA][PERSON_NAME] [GEOGRAPHIC_DATA]" at bounding box center [519, 421] width 666 height 16
type input "[STREET_ADDRESS][GEOGRAPHIC_DATA][PERSON_NAME] [GEOGRAPHIC_DATA]"
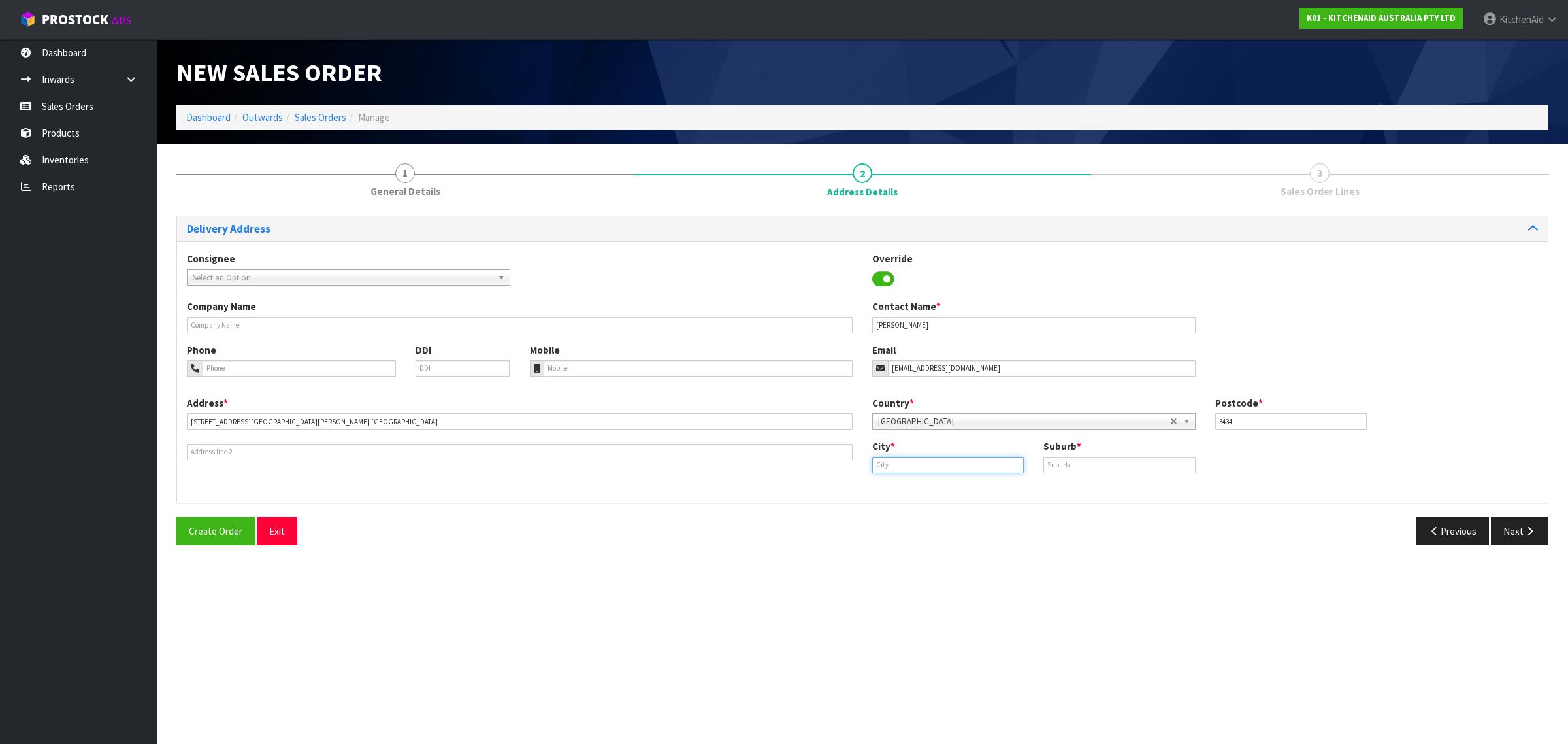
click at [939, 465] on input "text" at bounding box center [948, 465] width 151 height 16
paste input "[GEOGRAPHIC_DATA]"
click at [916, 495] on link "[GEOGRAPHIC_DATA]" at bounding box center [934, 487] width 121 height 18
type input "[GEOGRAPHIC_DATA]"
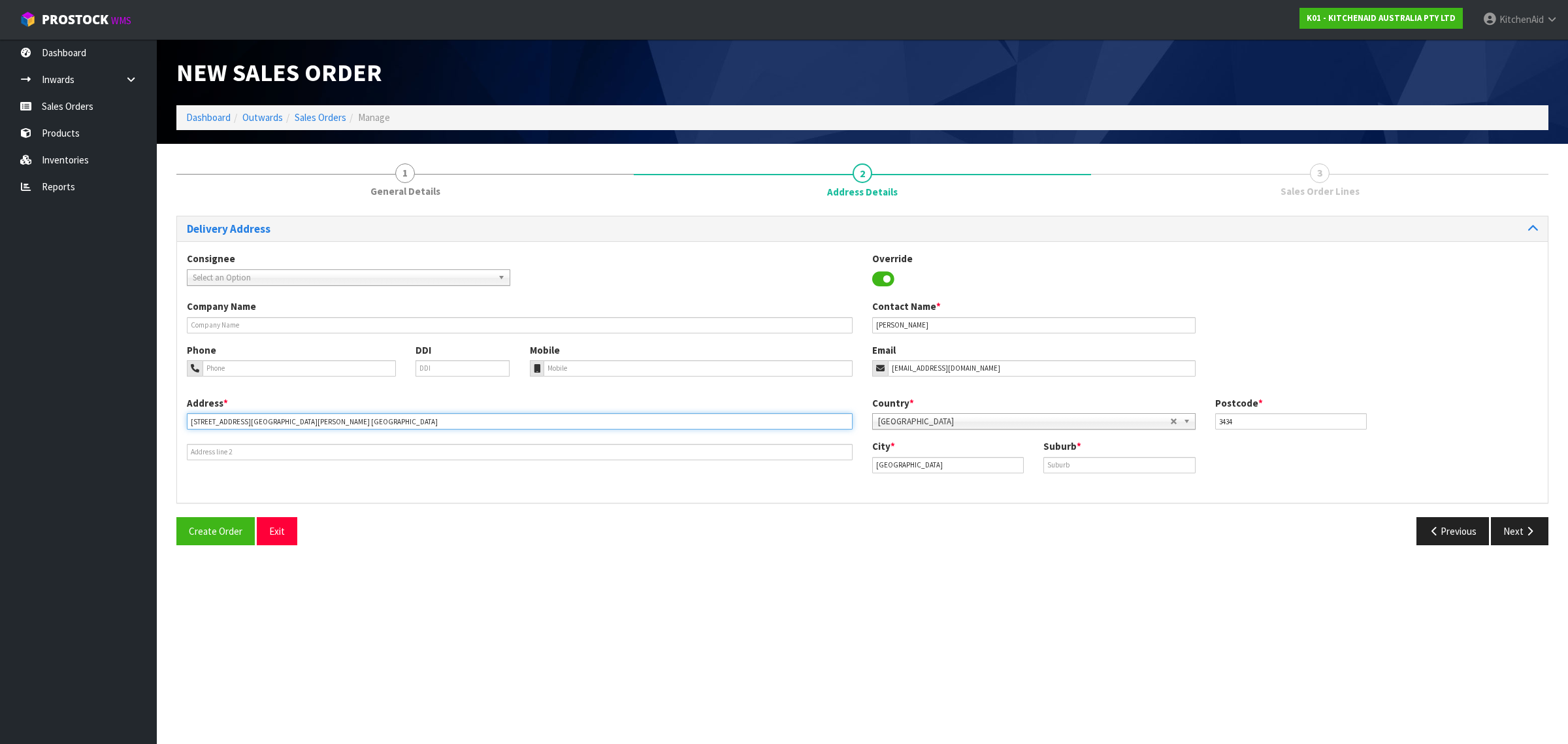
click at [338, 417] on input "[STREET_ADDRESS][GEOGRAPHIC_DATA][PERSON_NAME] [GEOGRAPHIC_DATA]" at bounding box center [519, 421] width 666 height 16
type input "[STREET_ADDRESS][GEOGRAPHIC_DATA][PERSON_NAME]"
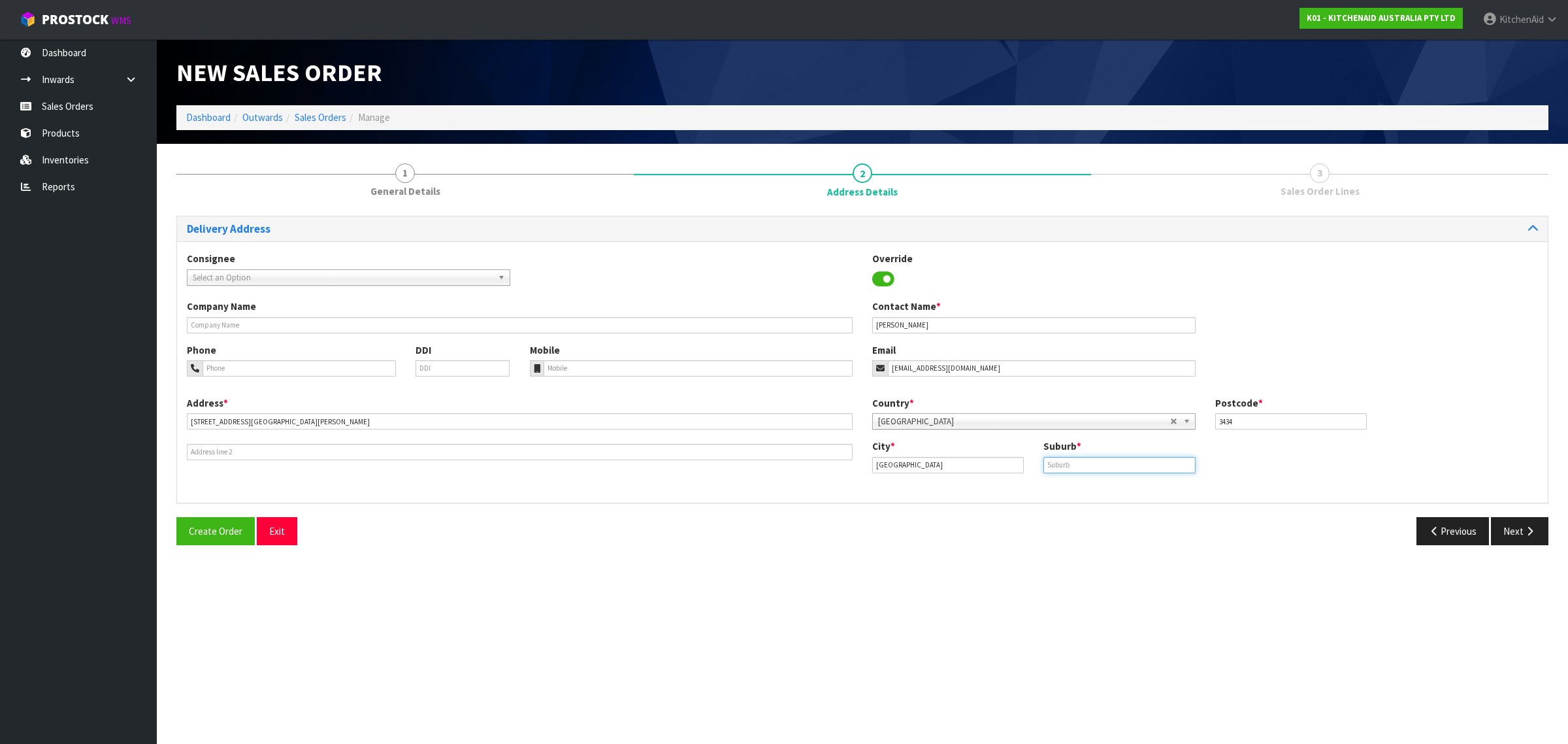
click at [1108, 466] on input "text" at bounding box center [1119, 465] width 151 height 16
paste input "WAIKATO"
type input "WAIKATO"
click at [1517, 529] on button "Next" at bounding box center [1520, 531] width 58 height 28
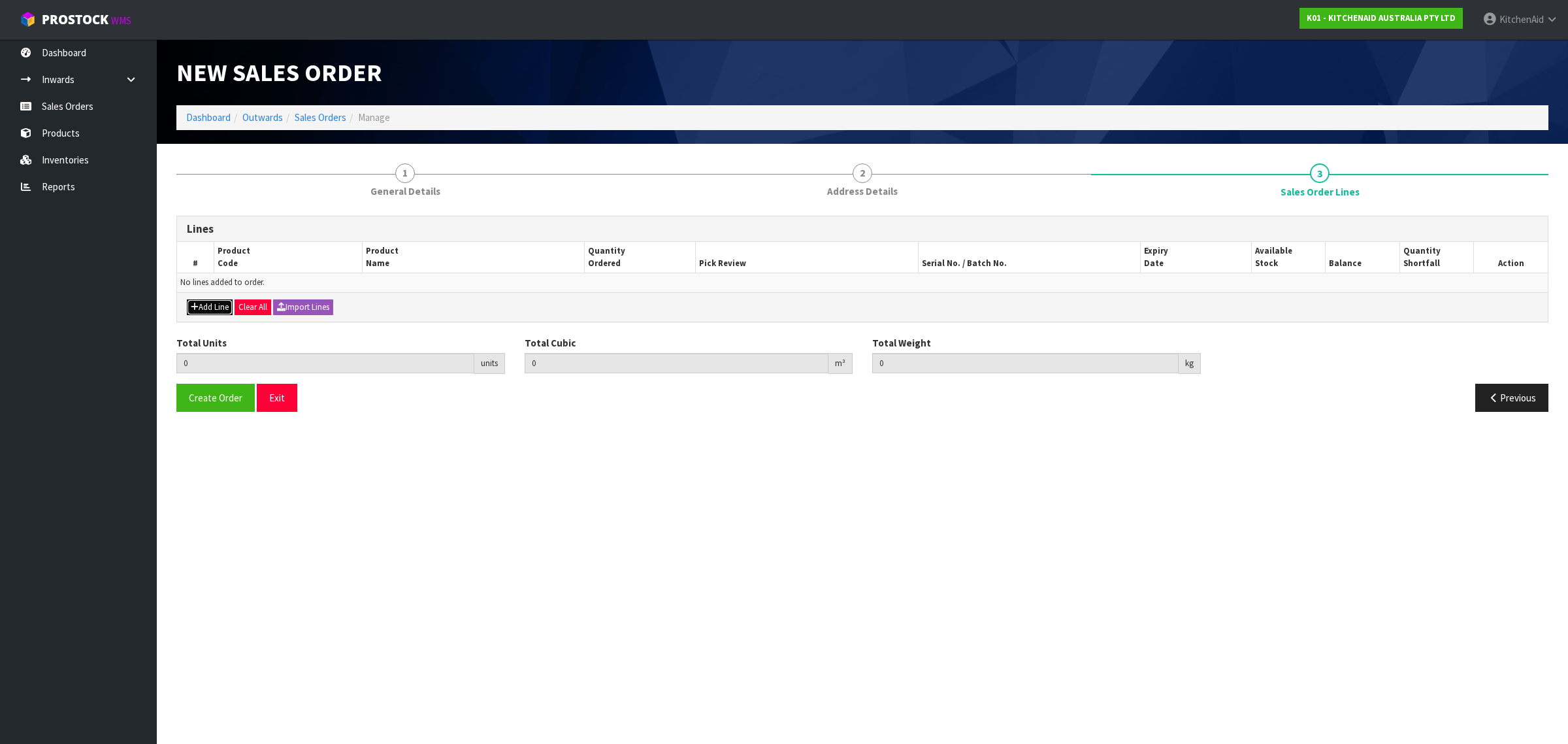
click at [206, 304] on button "Add Line" at bounding box center [209, 307] width 45 height 16
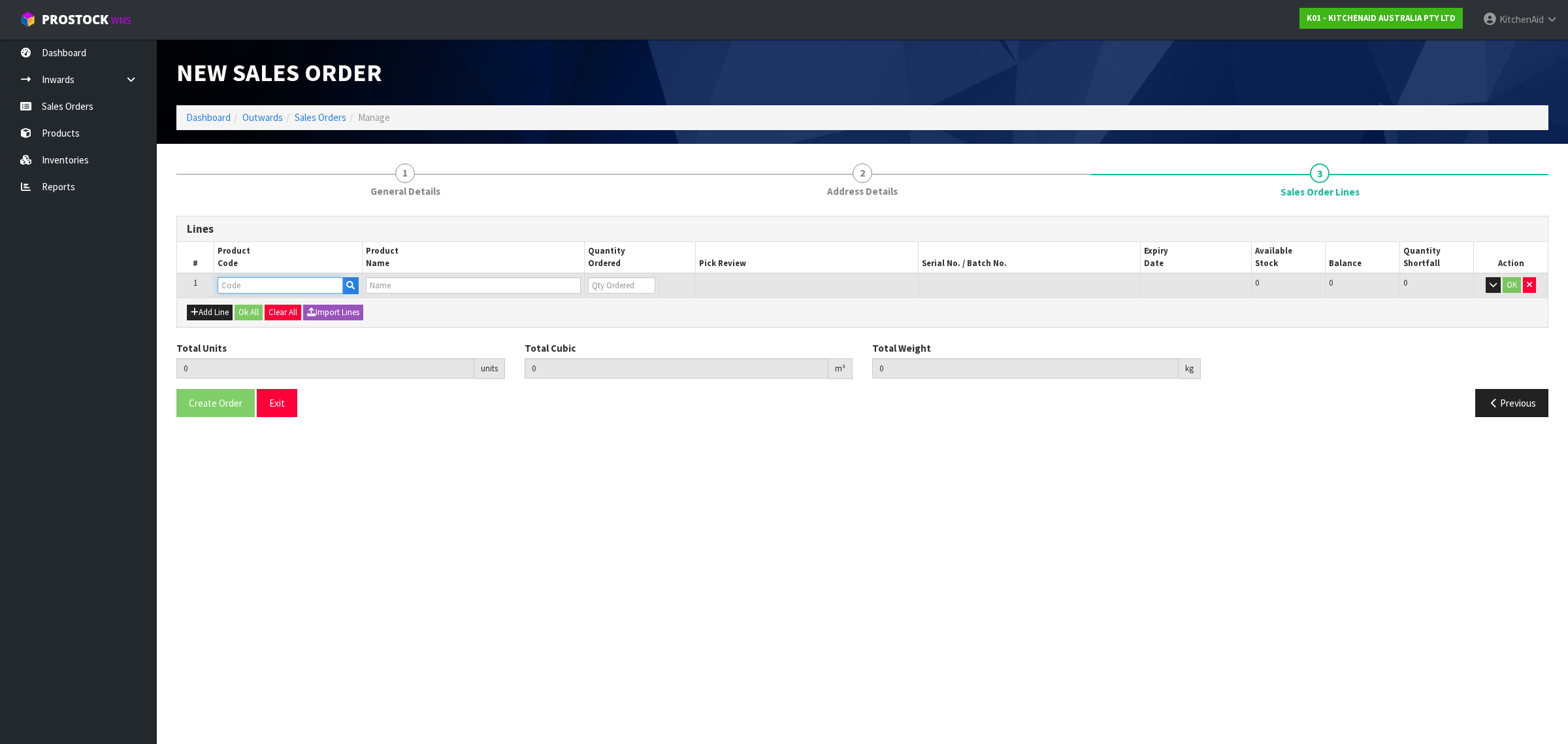
click at [321, 283] on input "text" at bounding box center [280, 285] width 126 height 16
paste input "5KEK1701APL"
type input "5KEK1701APL"
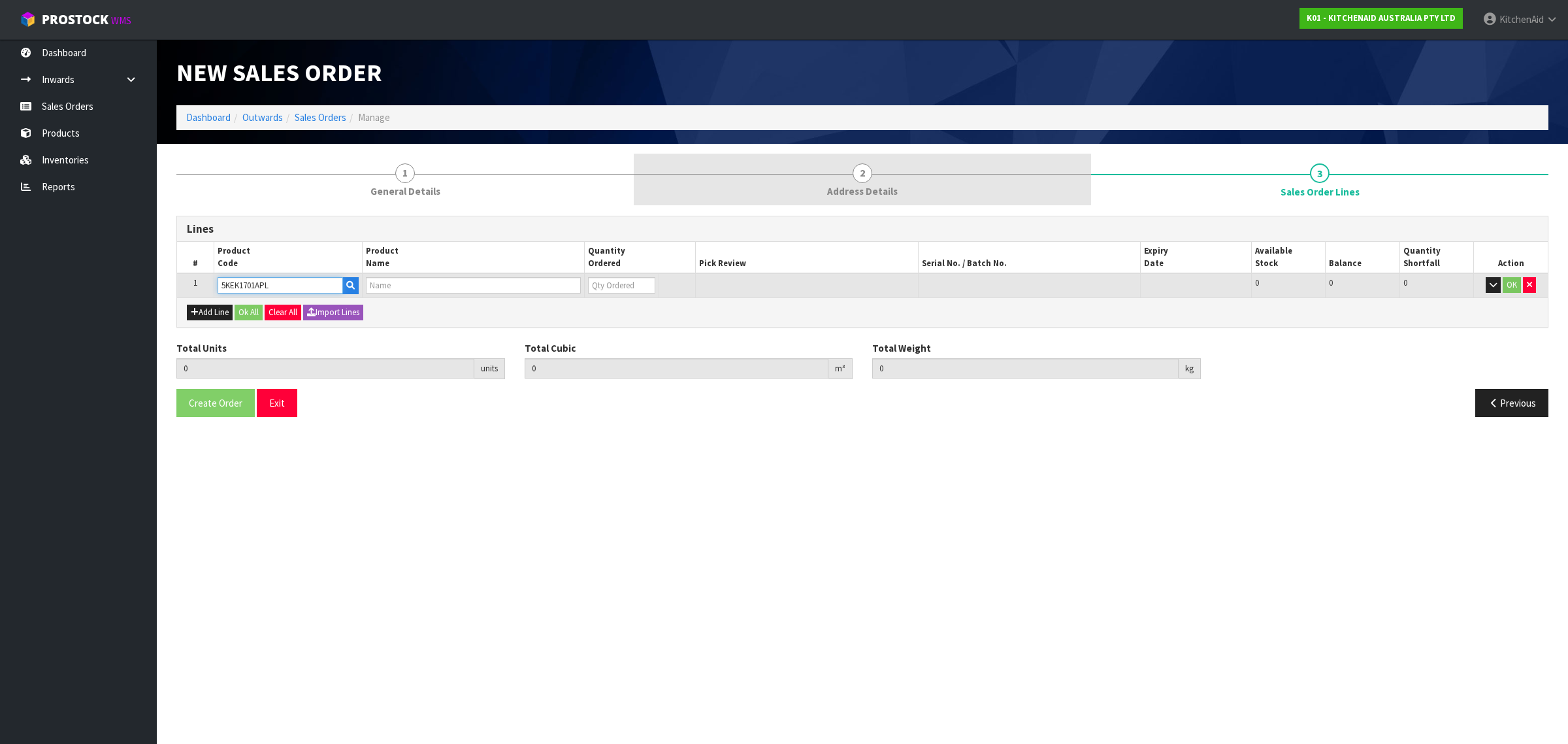
type input "0.000000"
type input "0.000"
type input "KEK1701 ELECTRIC KETTLE PORCELAIN"
type input "0"
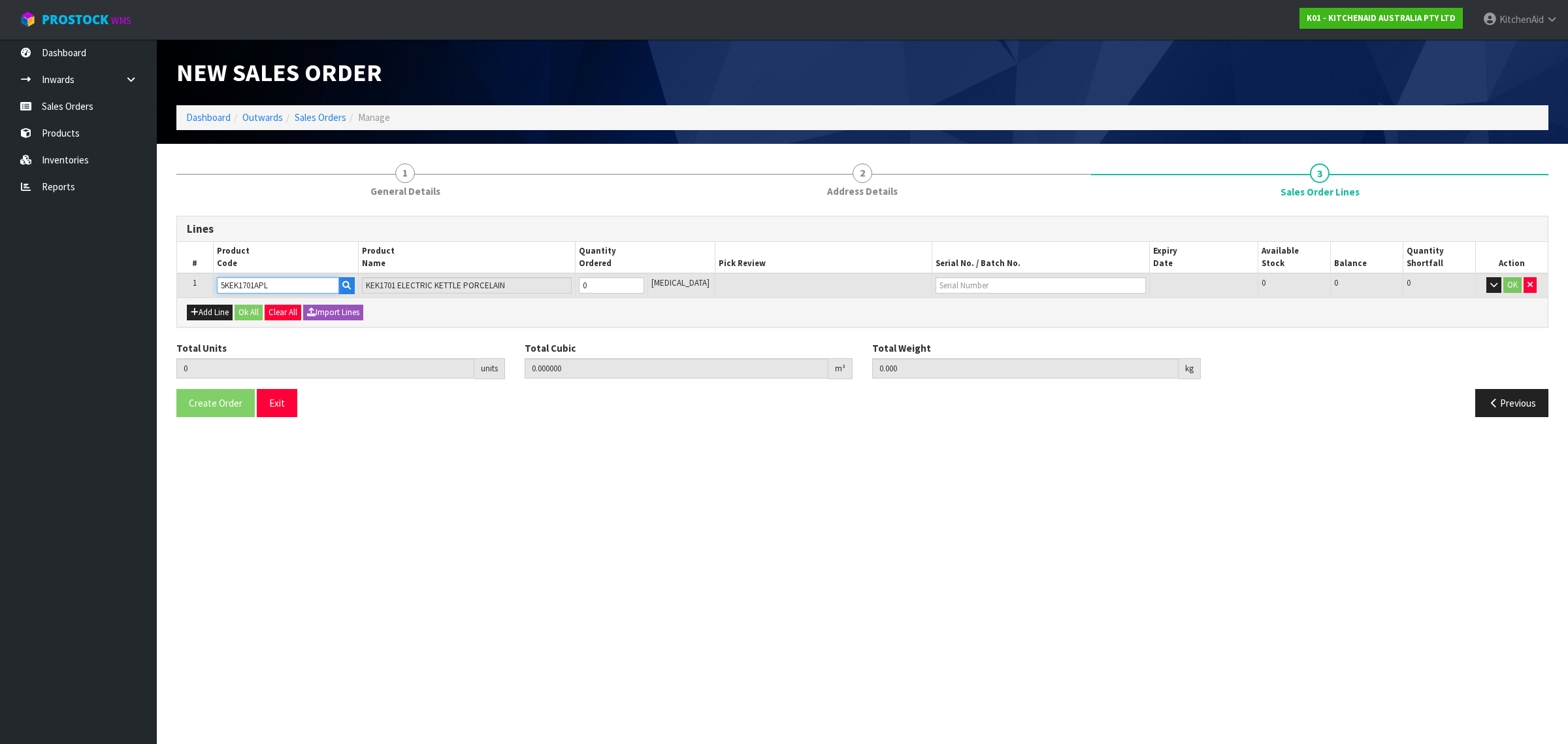
type input "5KEK1701APL"
